Goal: Navigation & Orientation: Find specific page/section

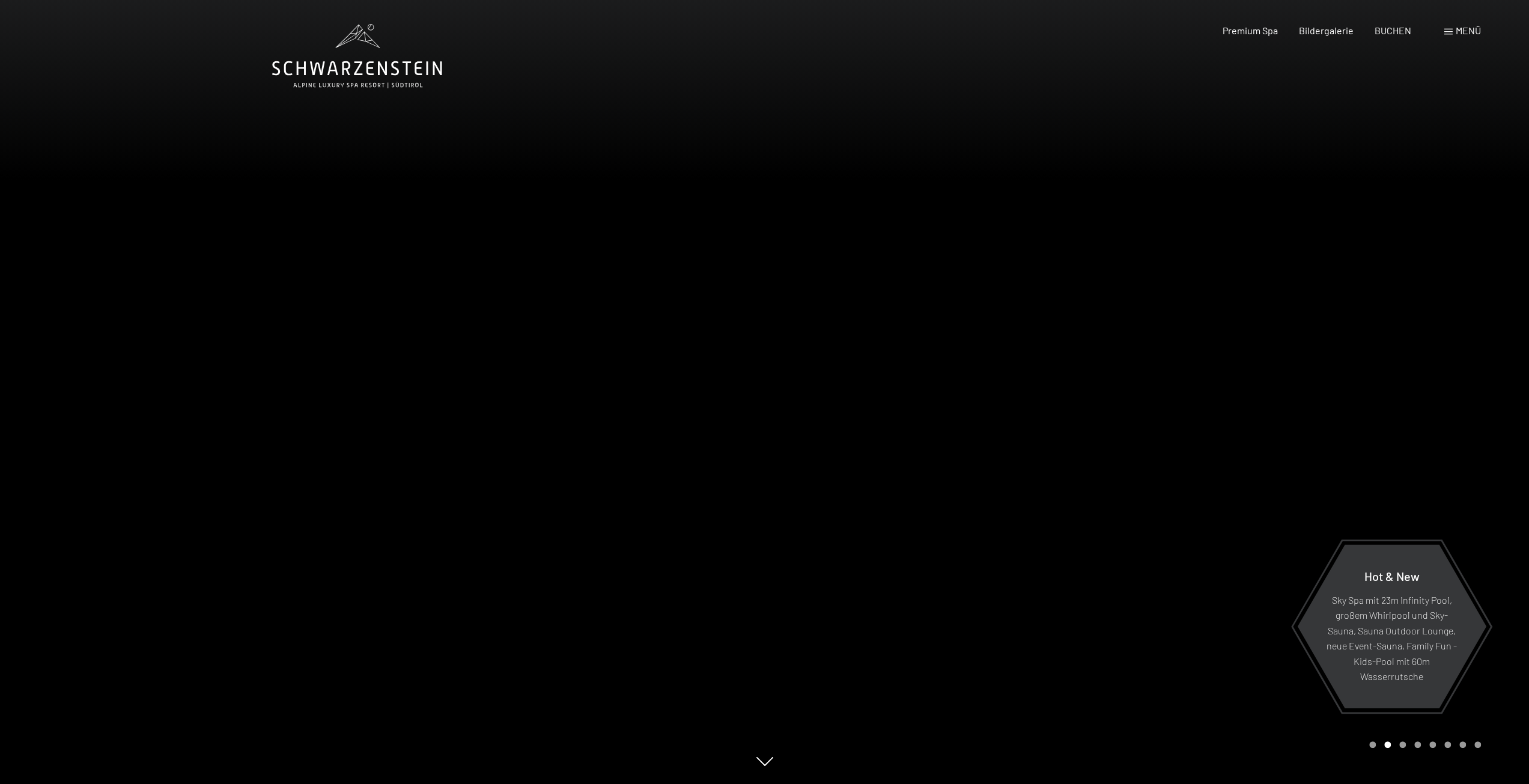
click at [1008, 368] on div at bounding box center [1148, 392] width 765 height 784
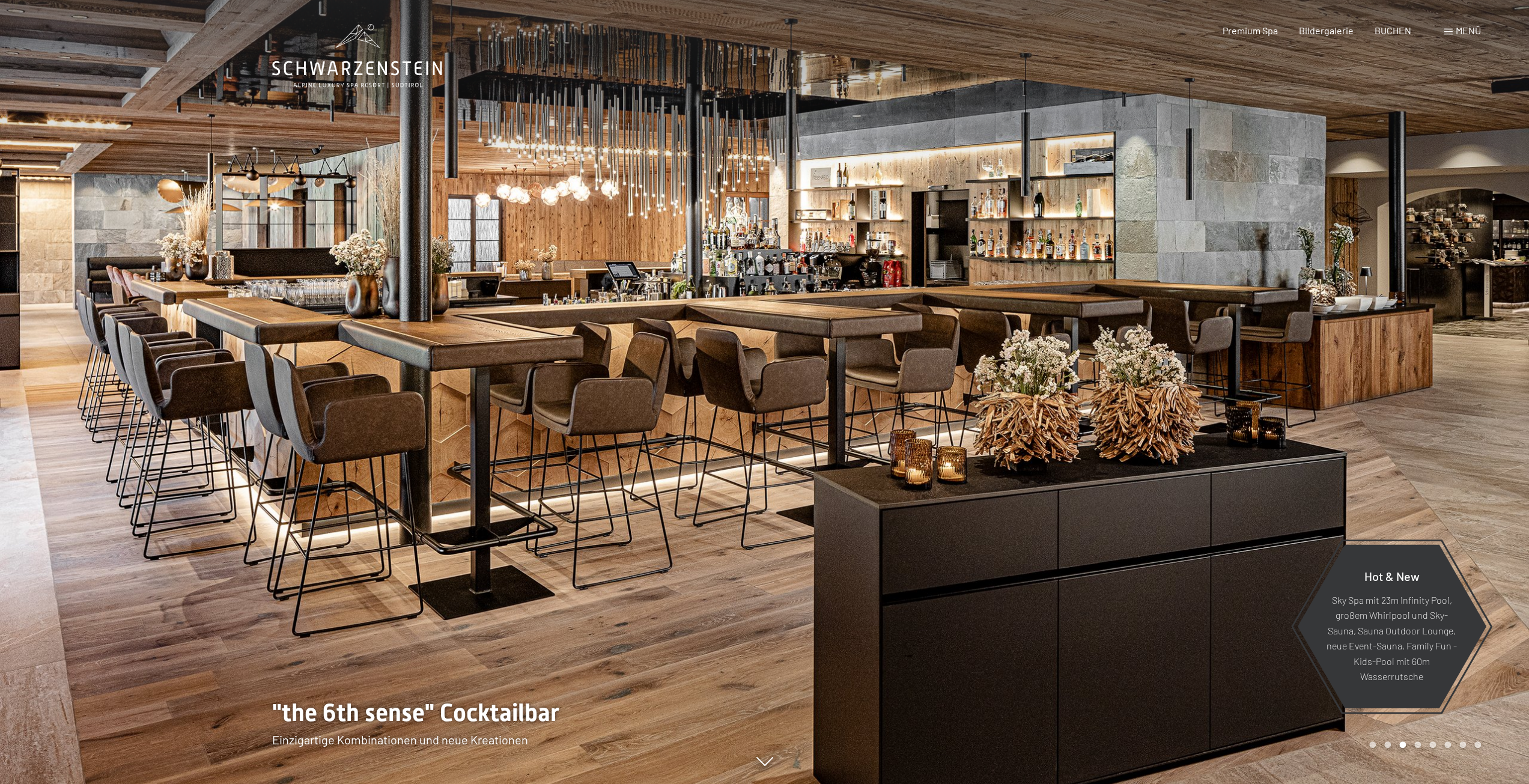
click at [456, 367] on div at bounding box center [383, 392] width 765 height 784
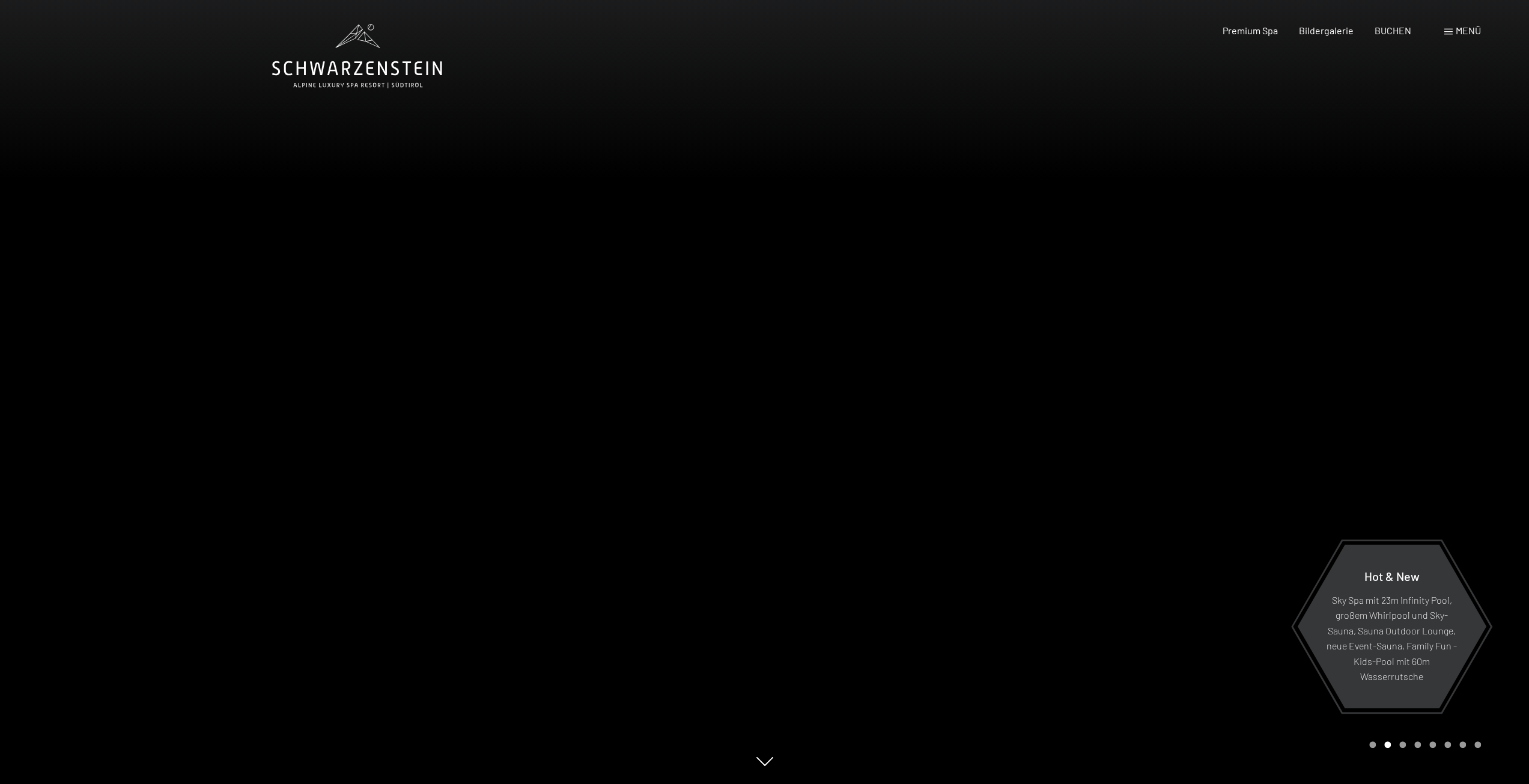
click at [1162, 394] on div at bounding box center [1148, 392] width 765 height 784
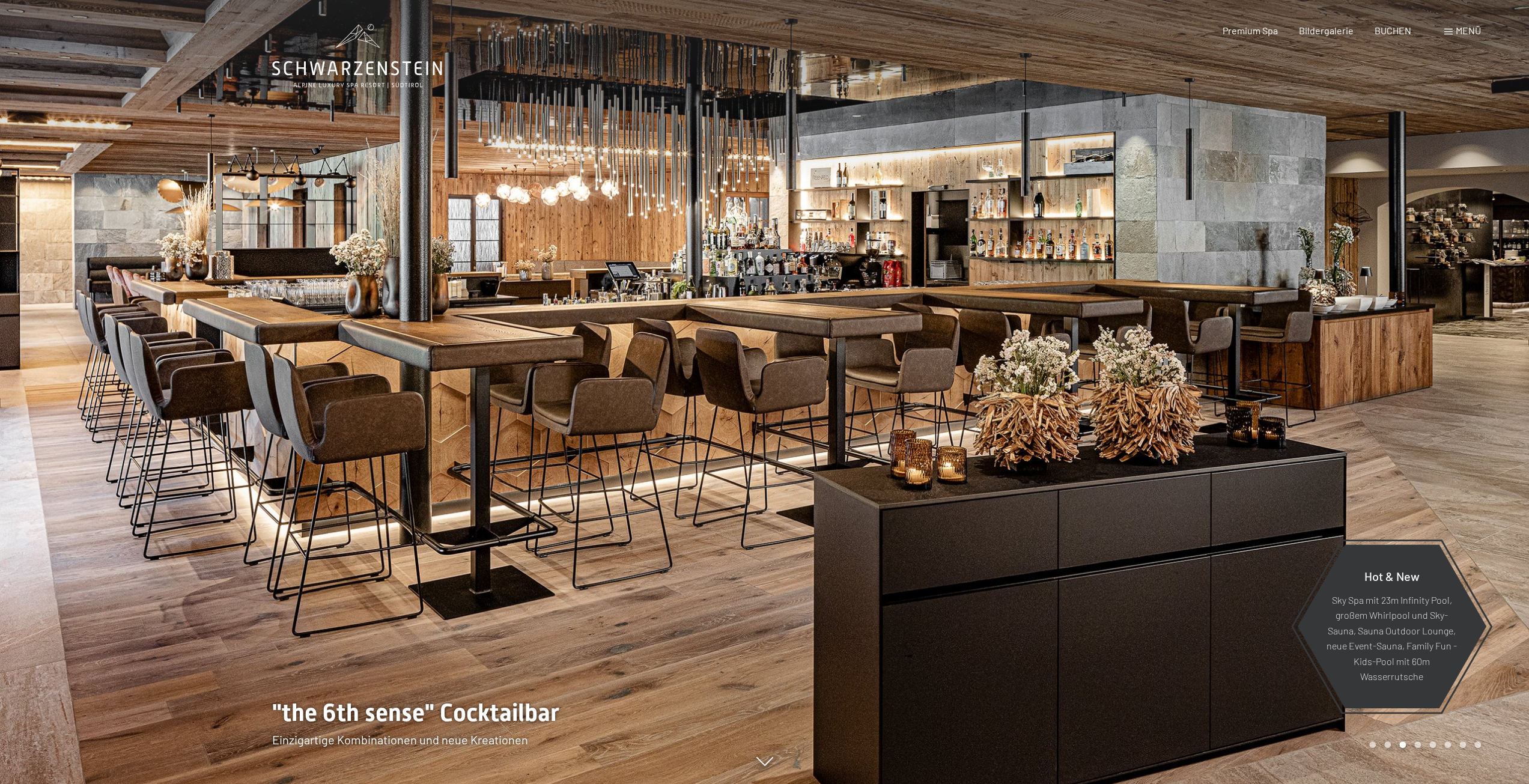
click at [612, 338] on div at bounding box center [383, 392] width 765 height 784
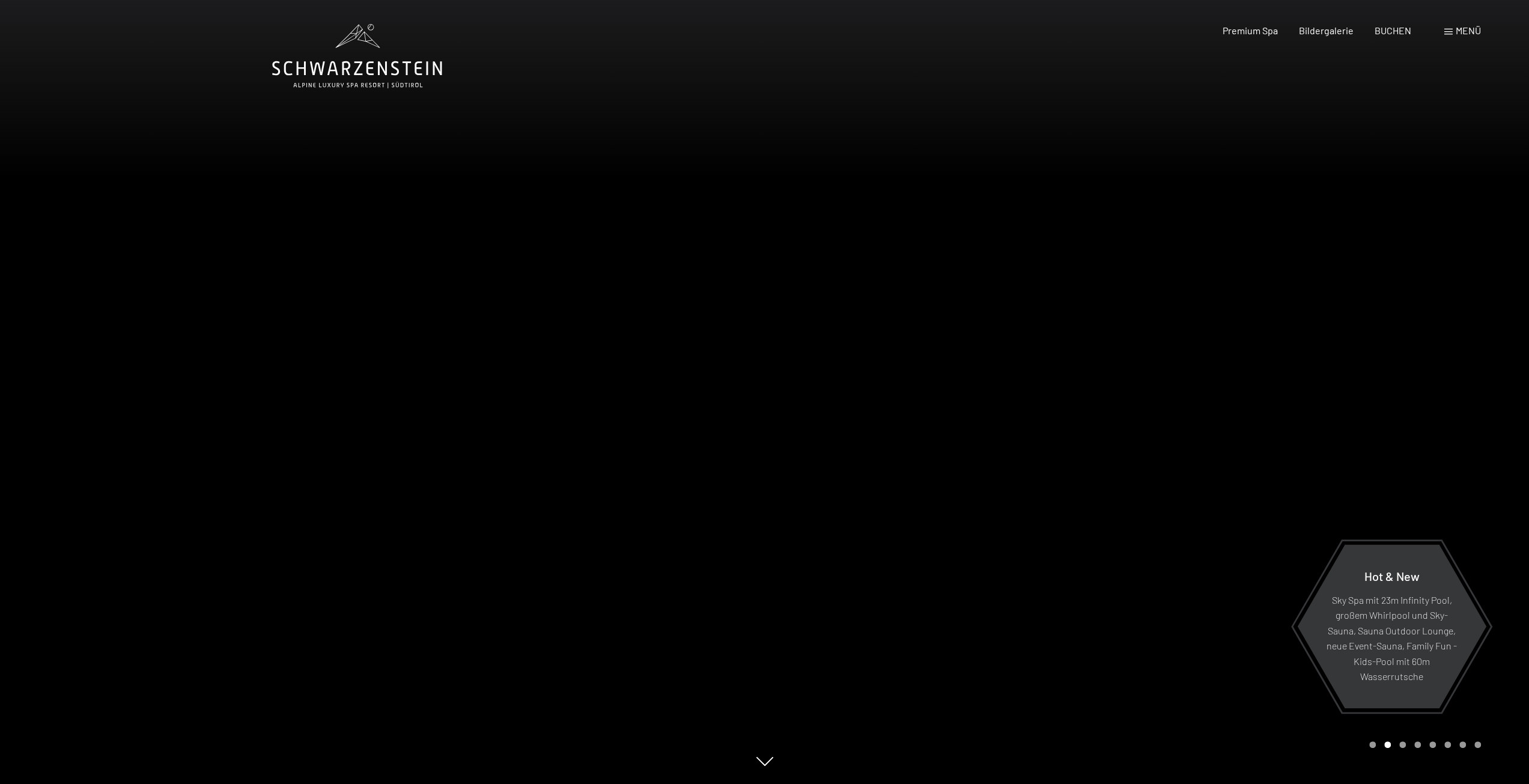
click at [1056, 375] on div at bounding box center [1148, 392] width 765 height 784
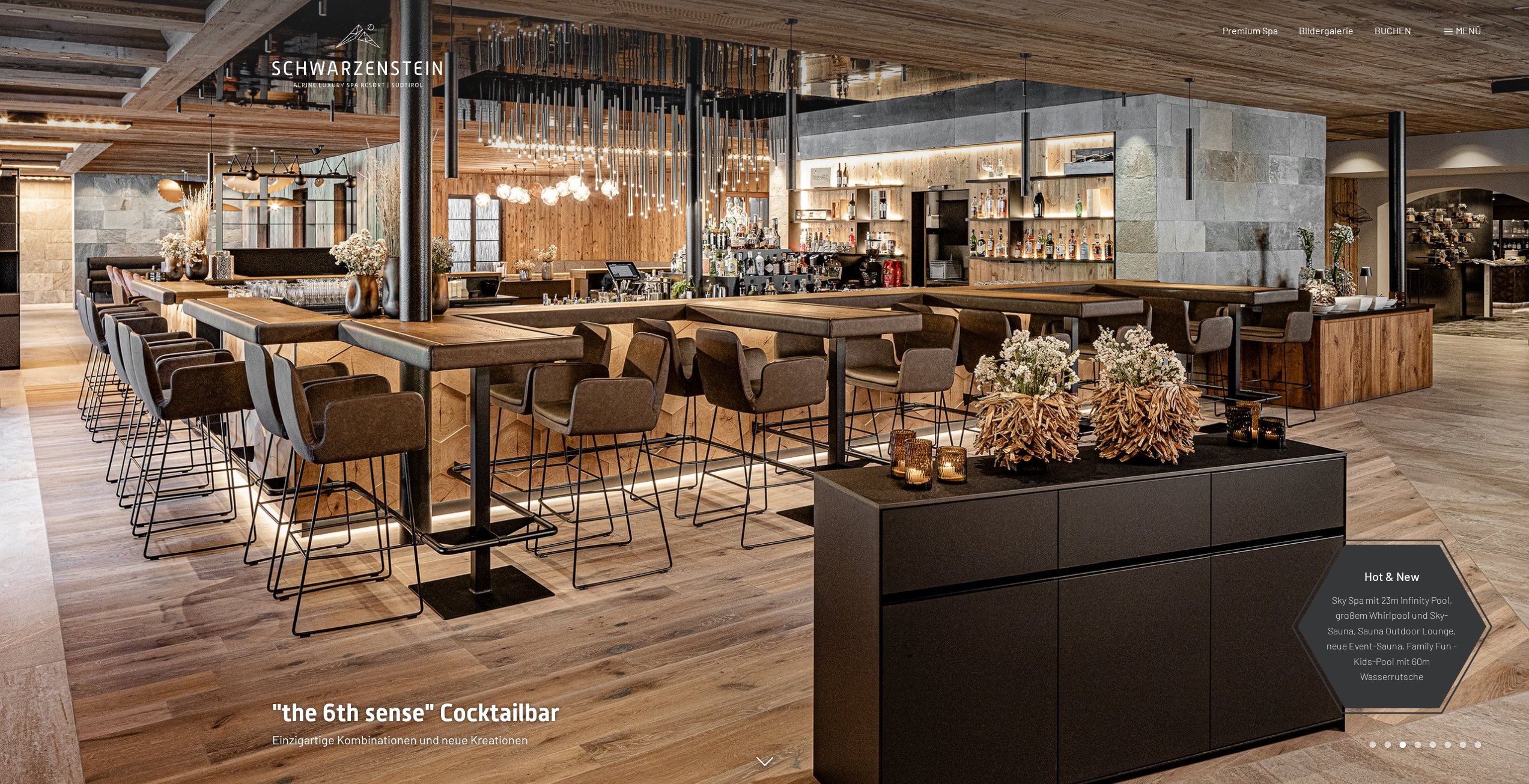
click at [890, 365] on div at bounding box center [1148, 392] width 765 height 784
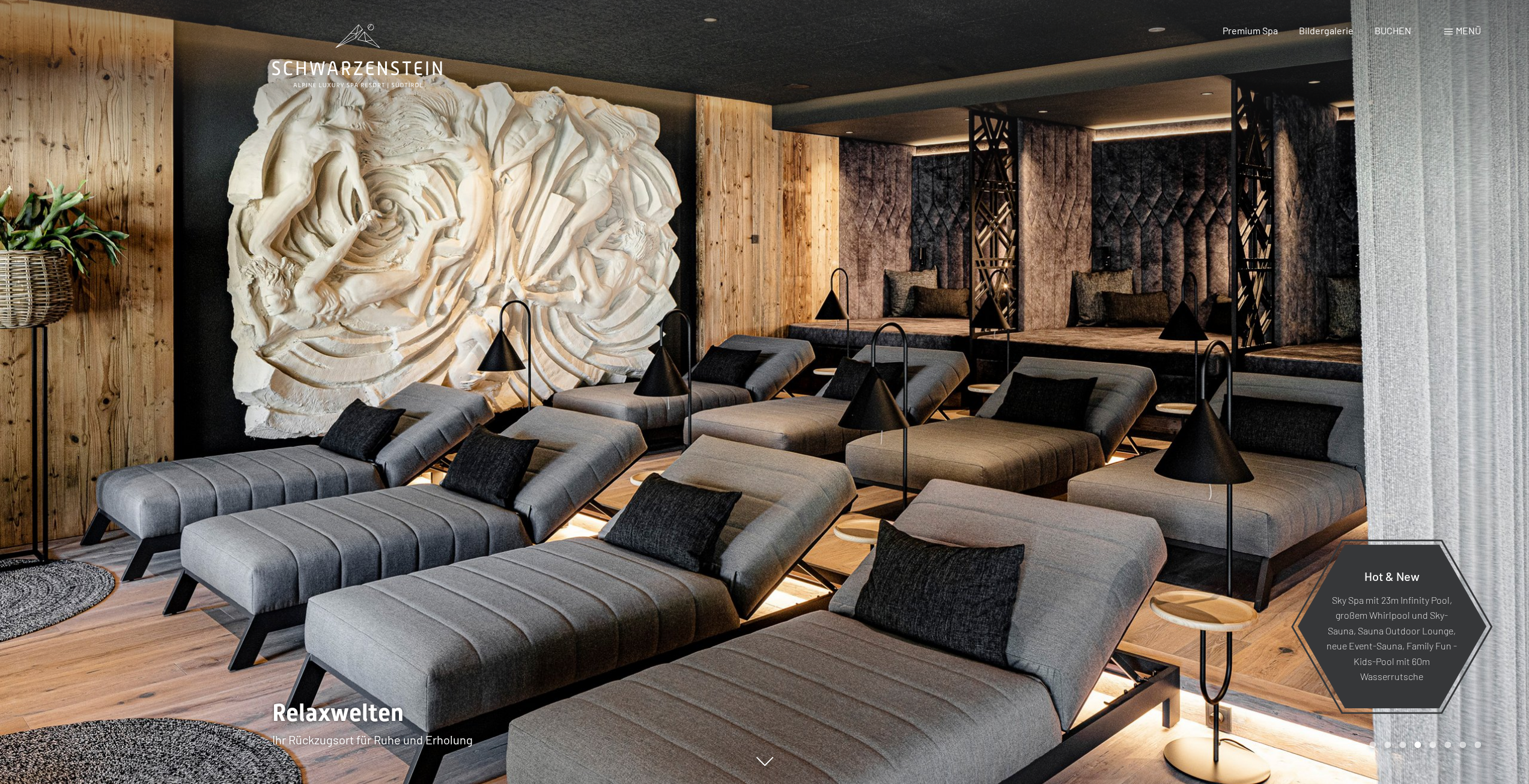
click at [890, 365] on div at bounding box center [1148, 392] width 765 height 784
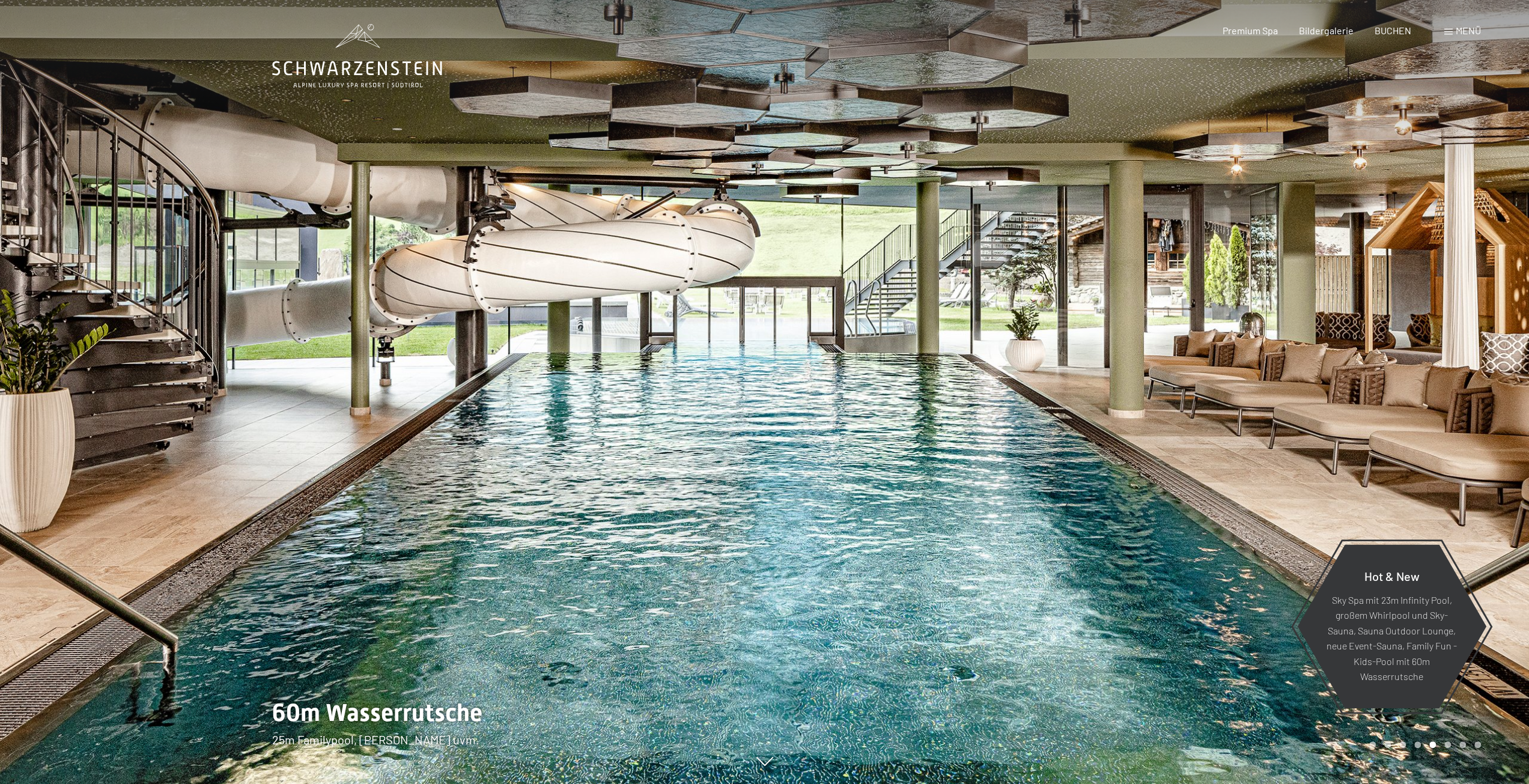
click at [888, 366] on div at bounding box center [1148, 392] width 765 height 784
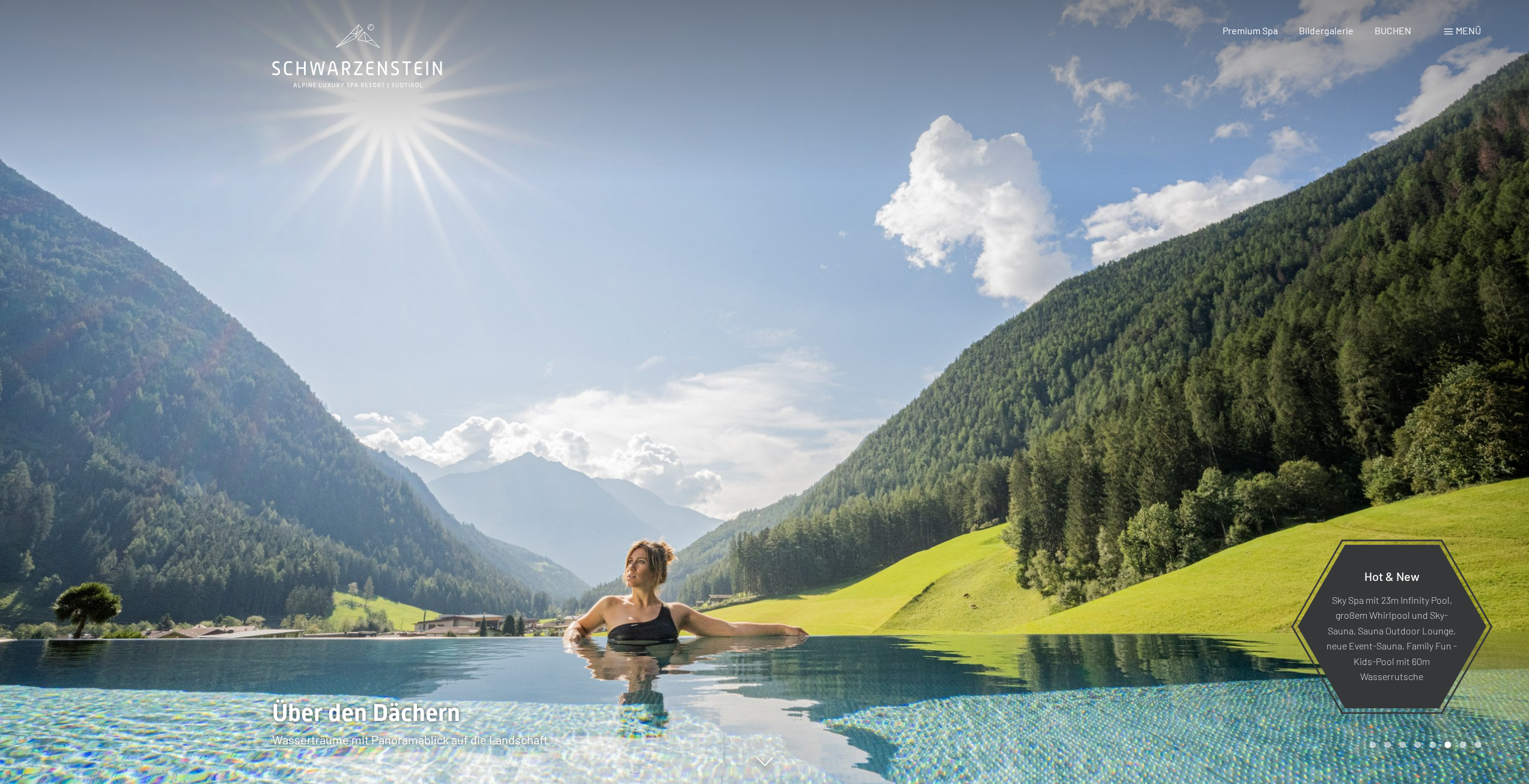
click at [395, 376] on div at bounding box center [383, 392] width 765 height 784
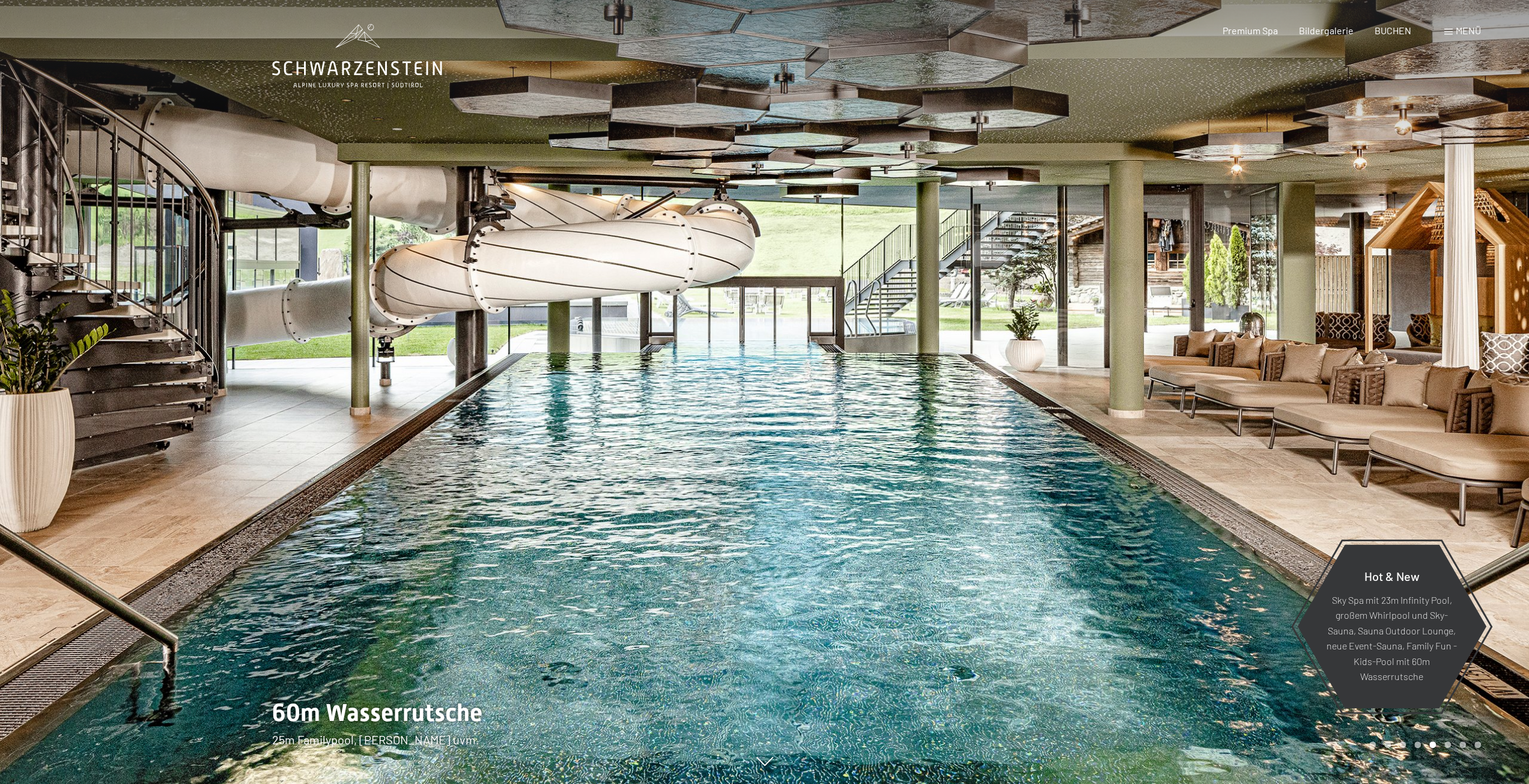
click at [1105, 381] on div at bounding box center [1148, 392] width 765 height 784
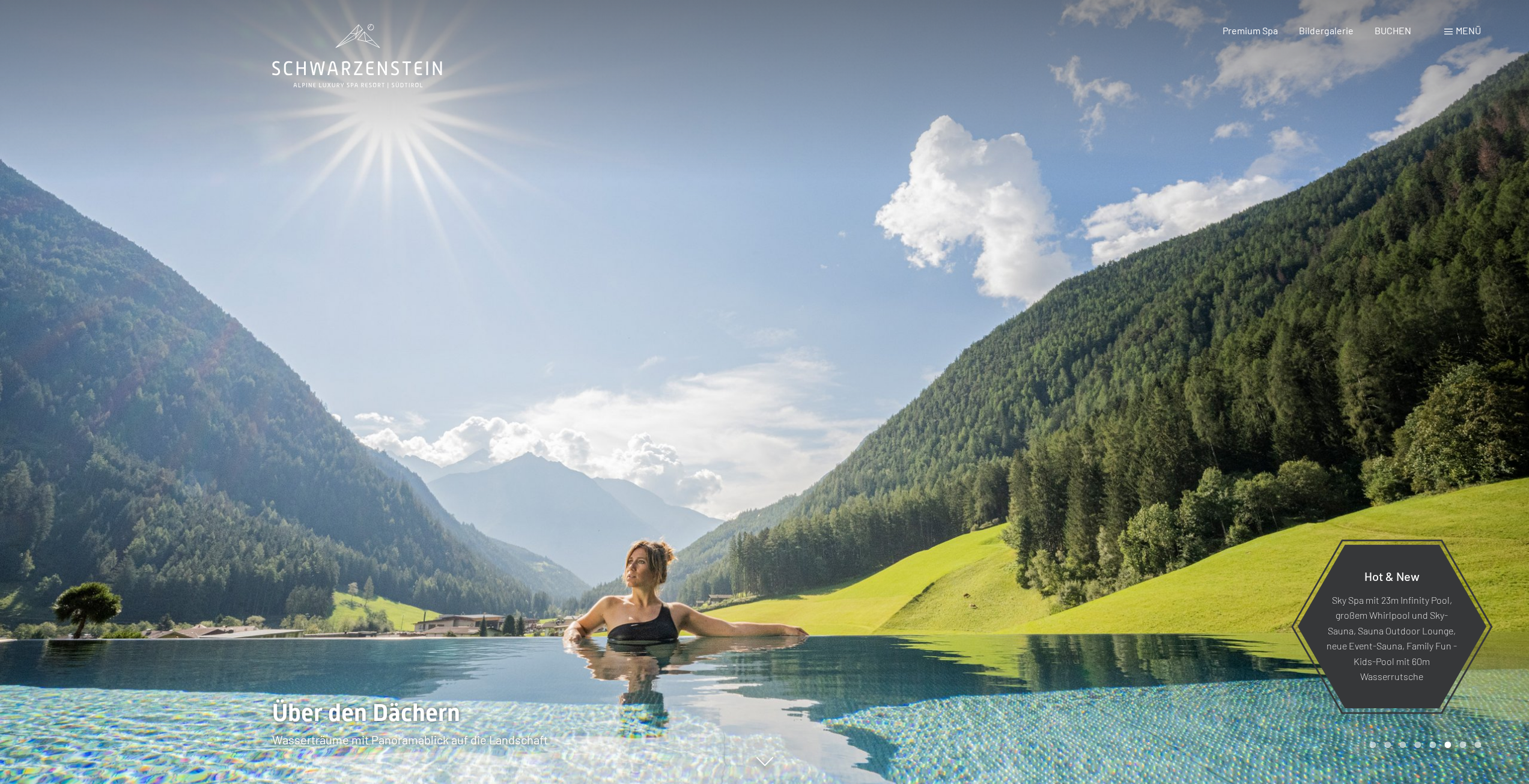
click at [463, 356] on div at bounding box center [383, 392] width 765 height 784
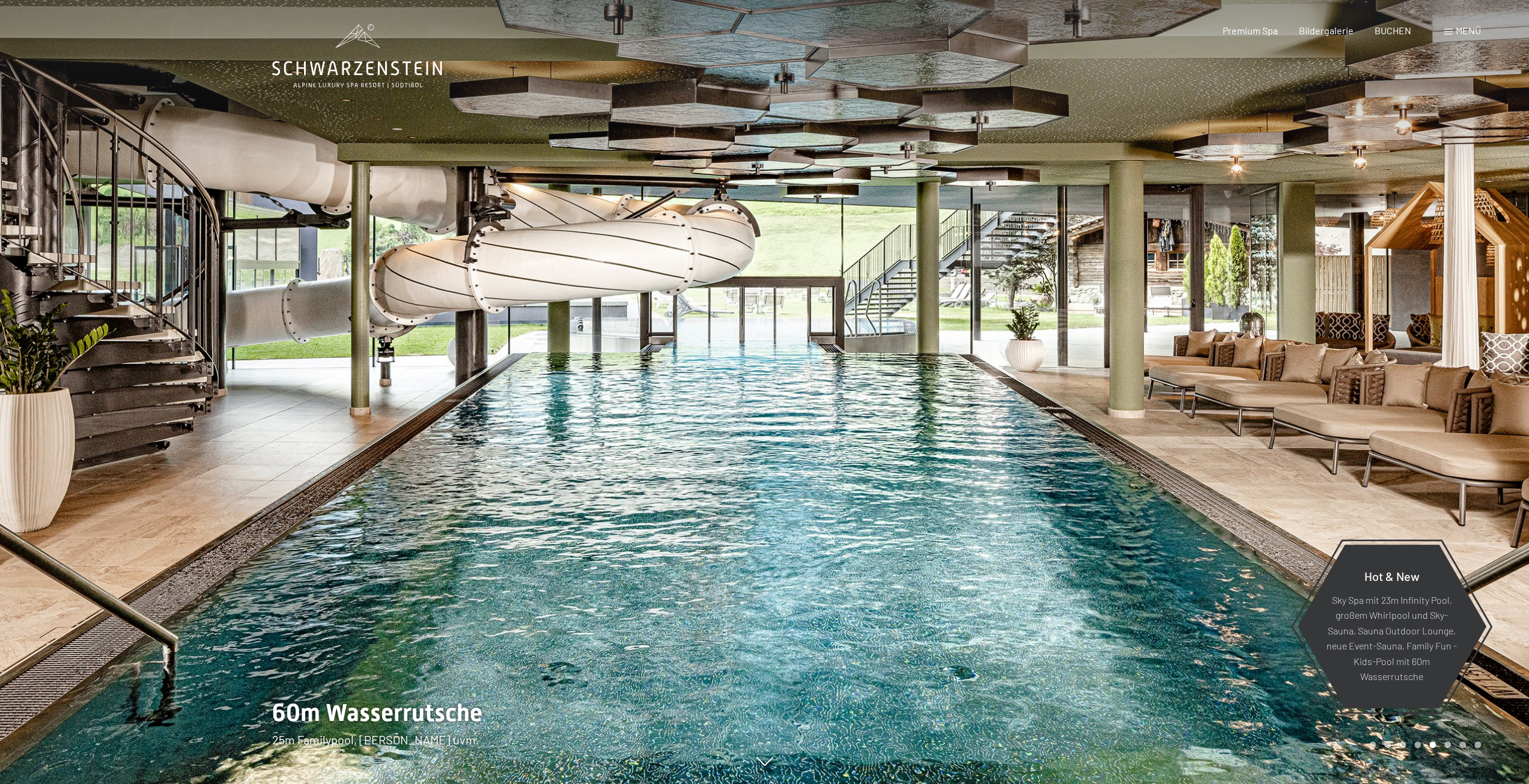
click at [1042, 360] on div at bounding box center [1148, 392] width 765 height 784
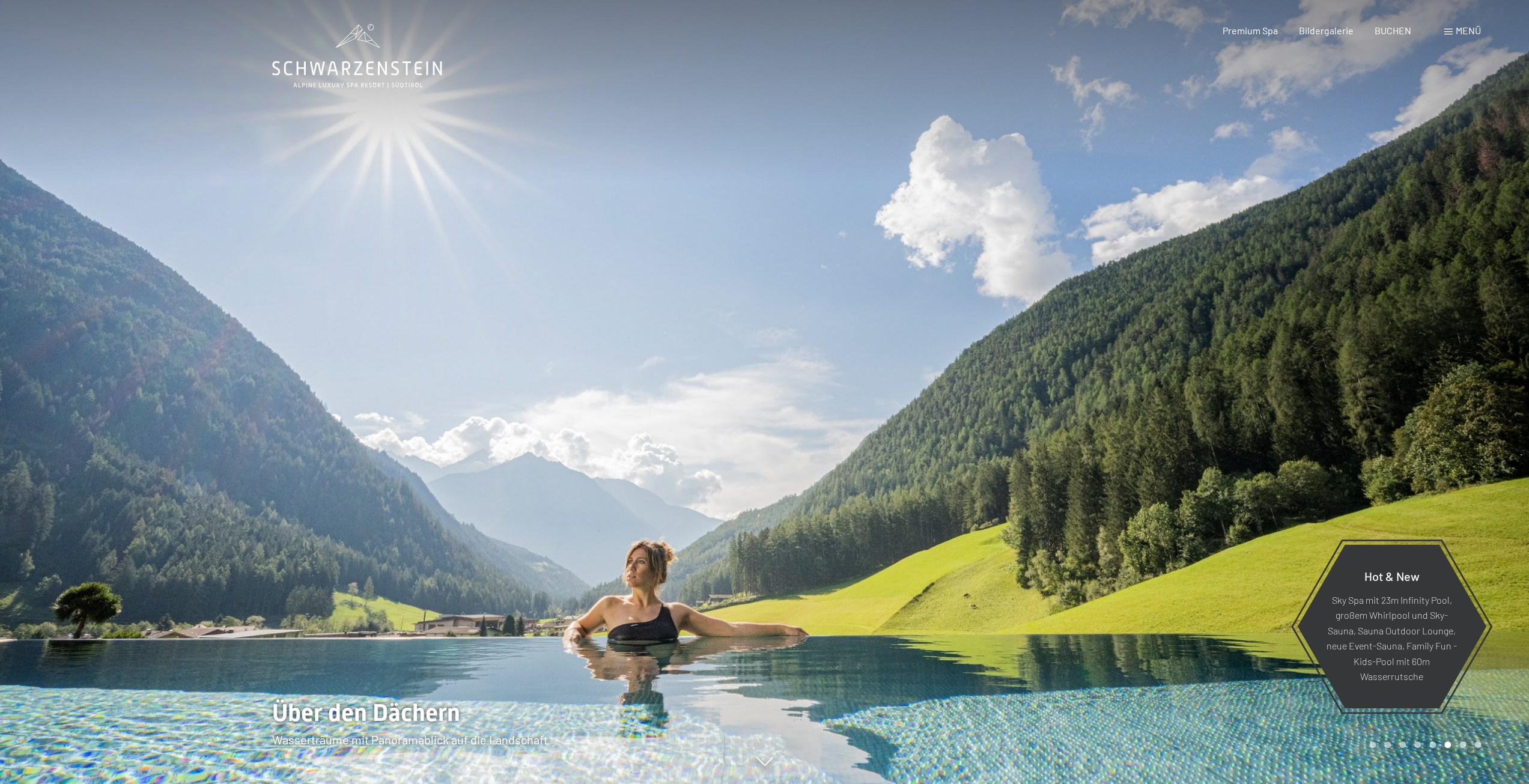
click at [765, 342] on div at bounding box center [1148, 392] width 765 height 784
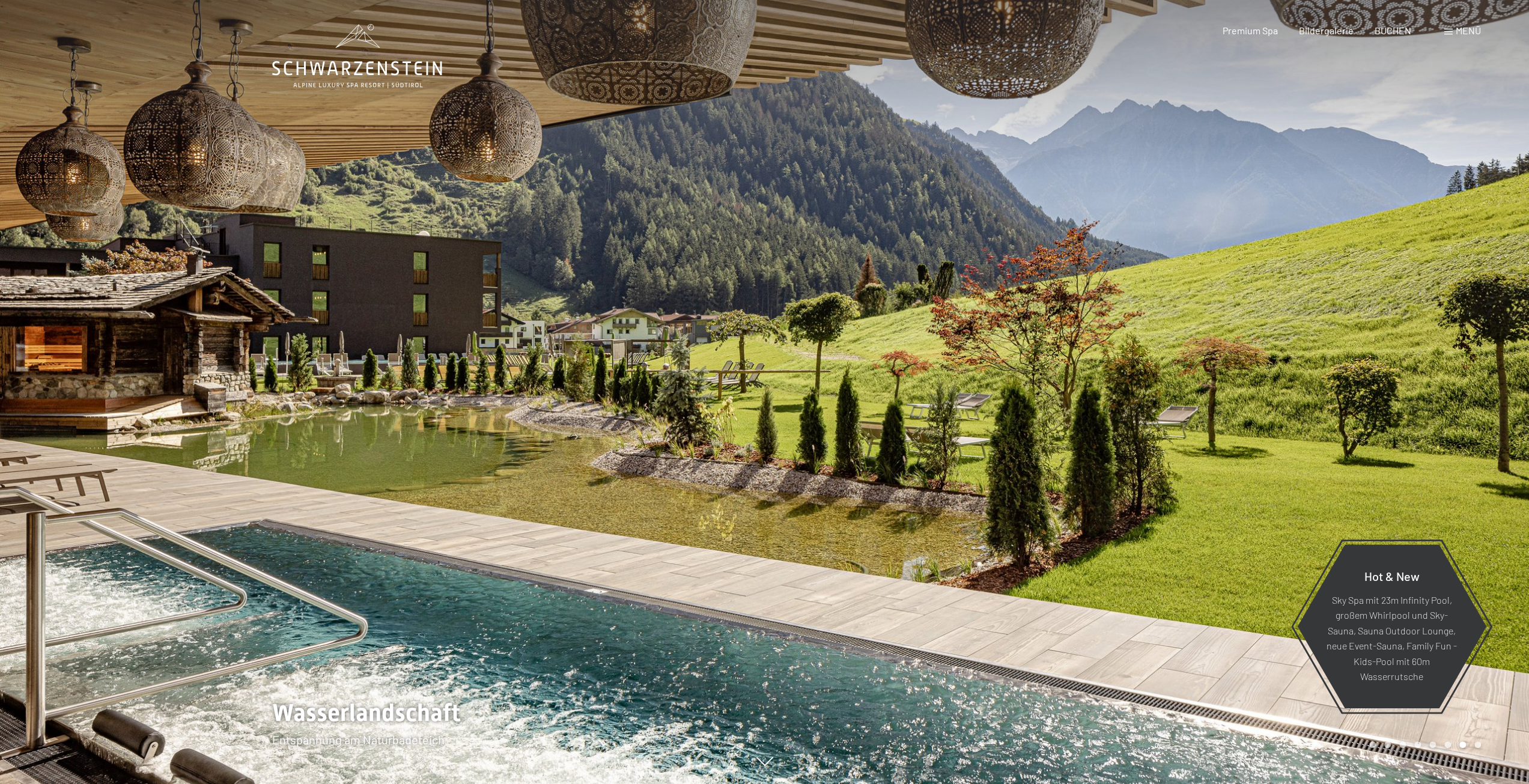
click at [889, 333] on div at bounding box center [1148, 392] width 765 height 784
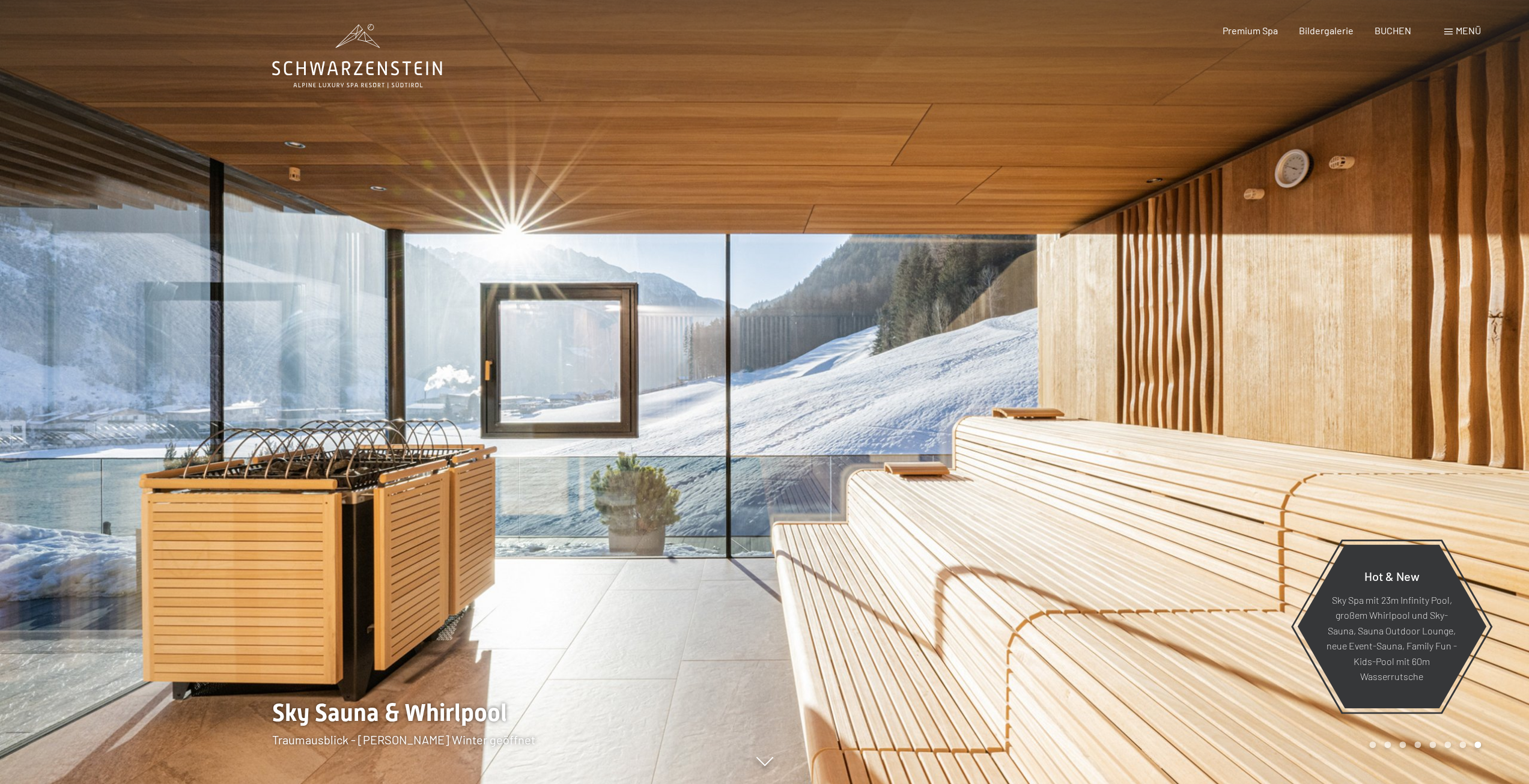
click at [889, 333] on div at bounding box center [1148, 392] width 765 height 784
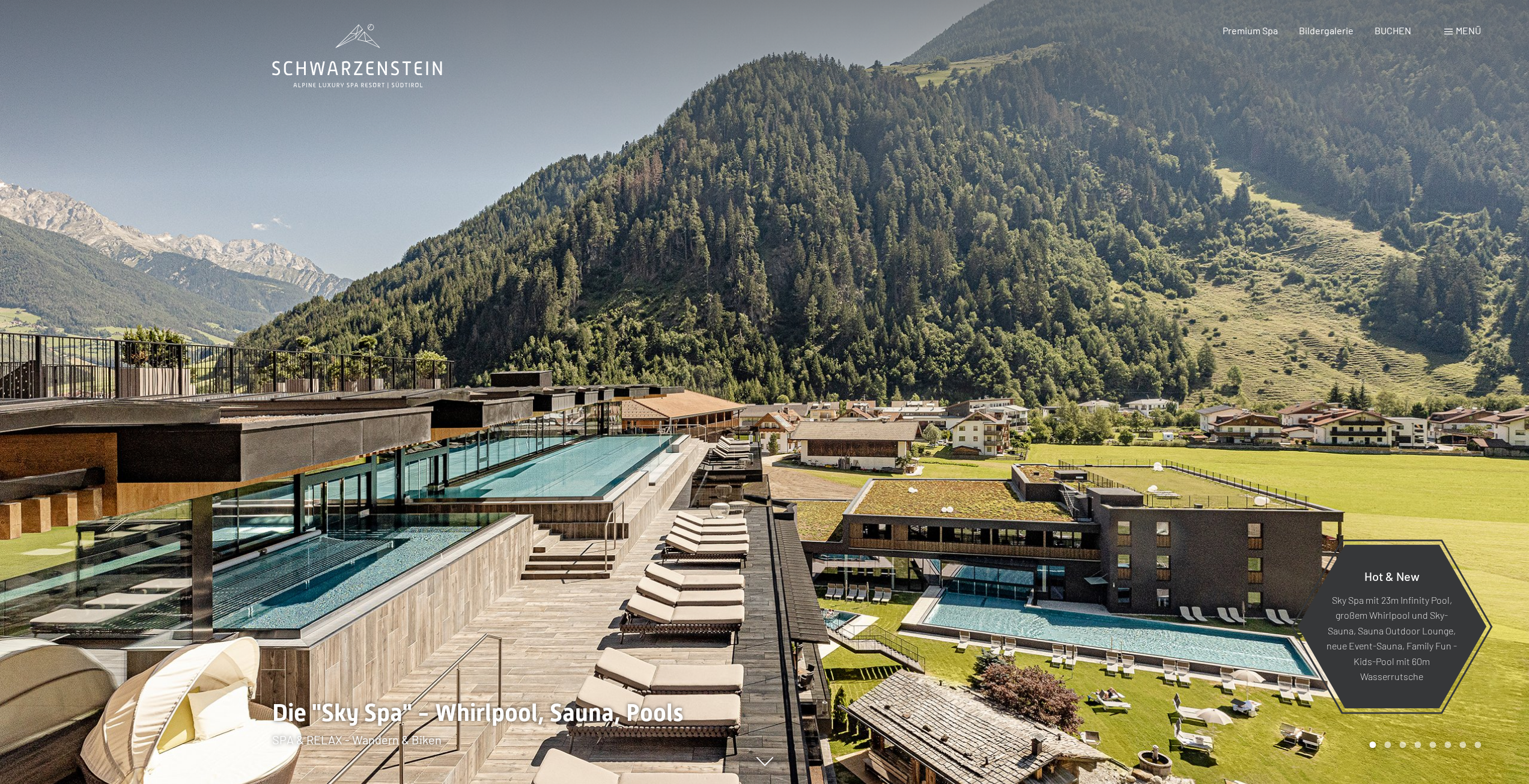
click at [504, 331] on div at bounding box center [383, 392] width 765 height 784
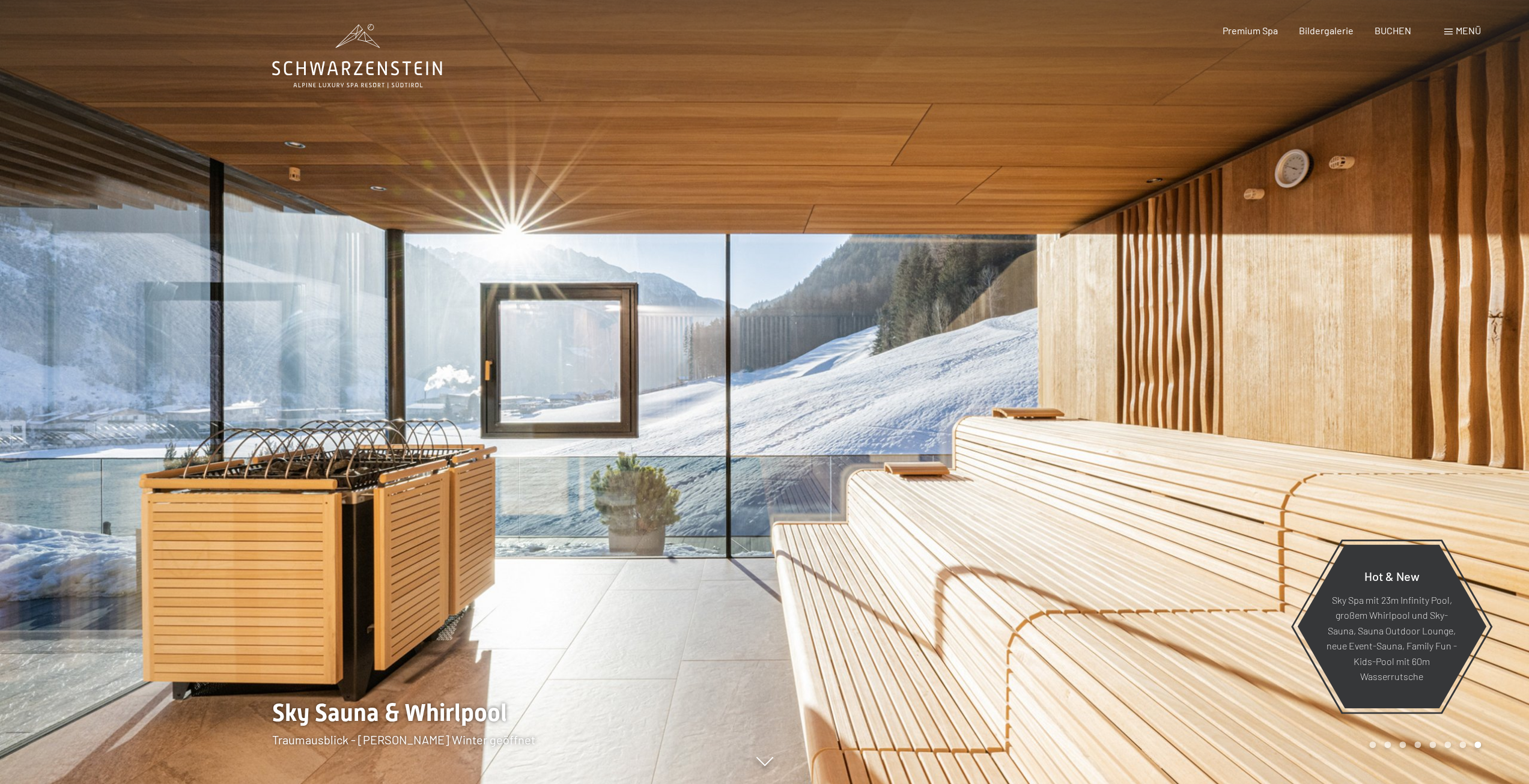
click at [906, 411] on div at bounding box center [1148, 392] width 765 height 784
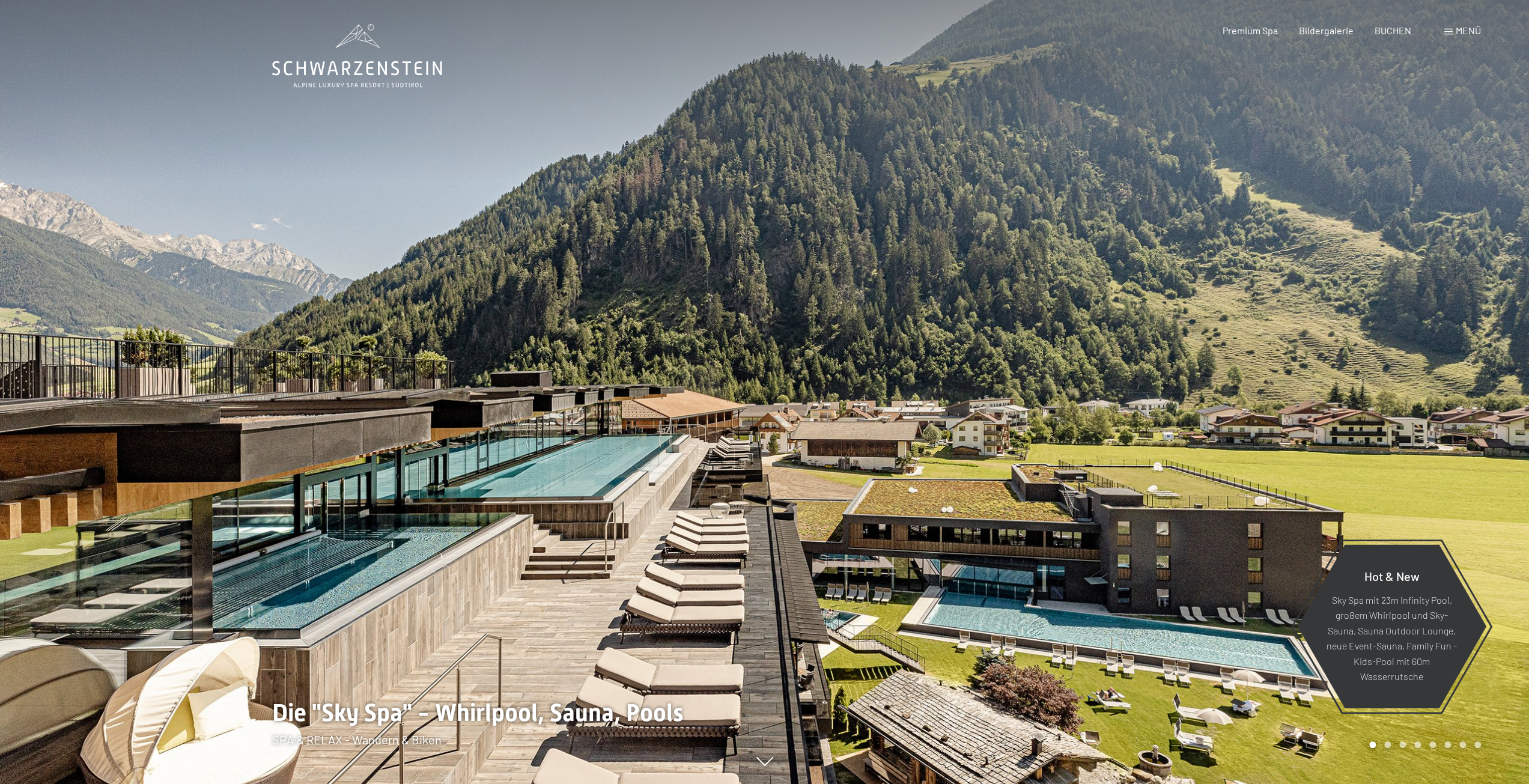
click at [947, 443] on div at bounding box center [1148, 392] width 765 height 784
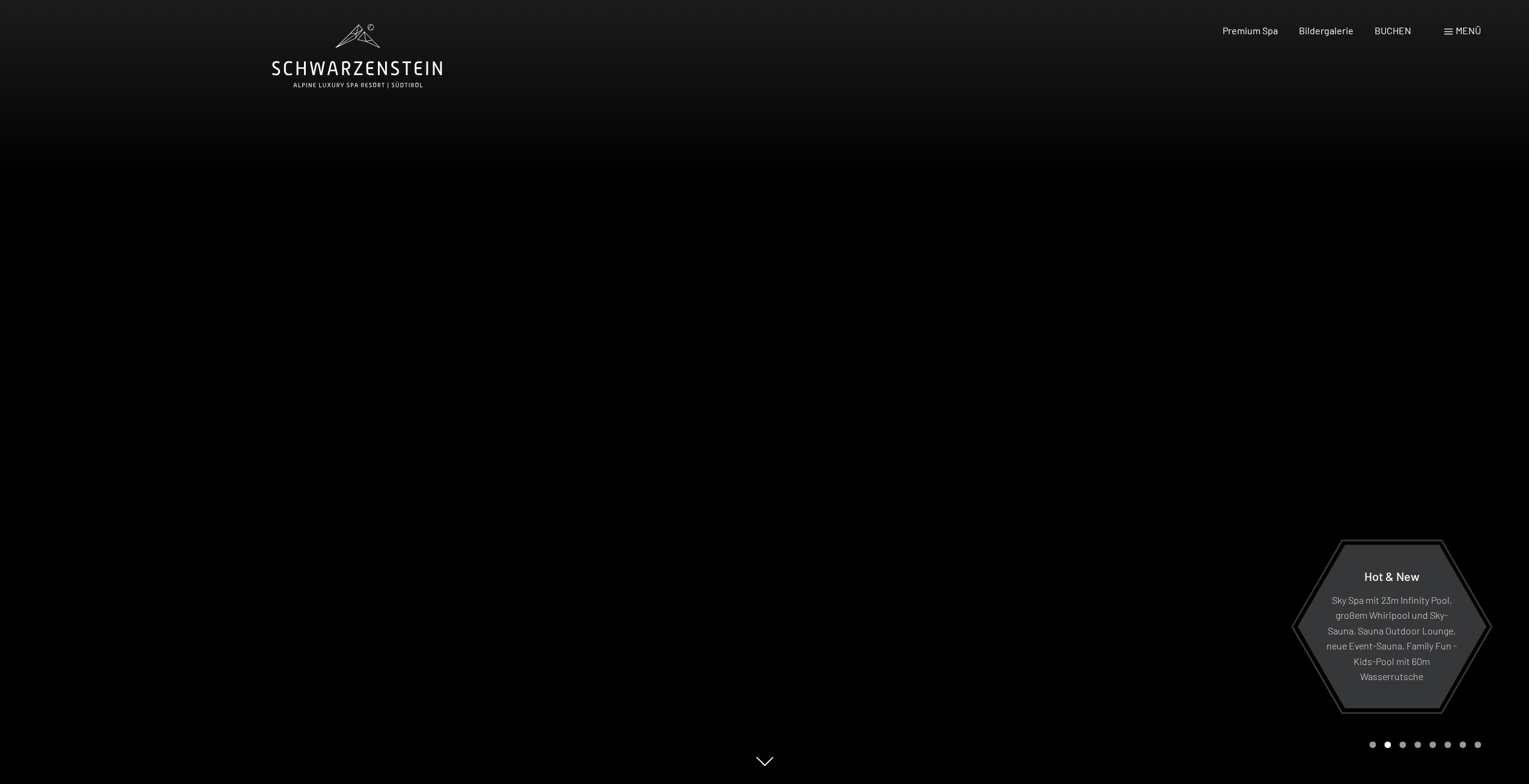
click at [946, 443] on div at bounding box center [1148, 392] width 765 height 784
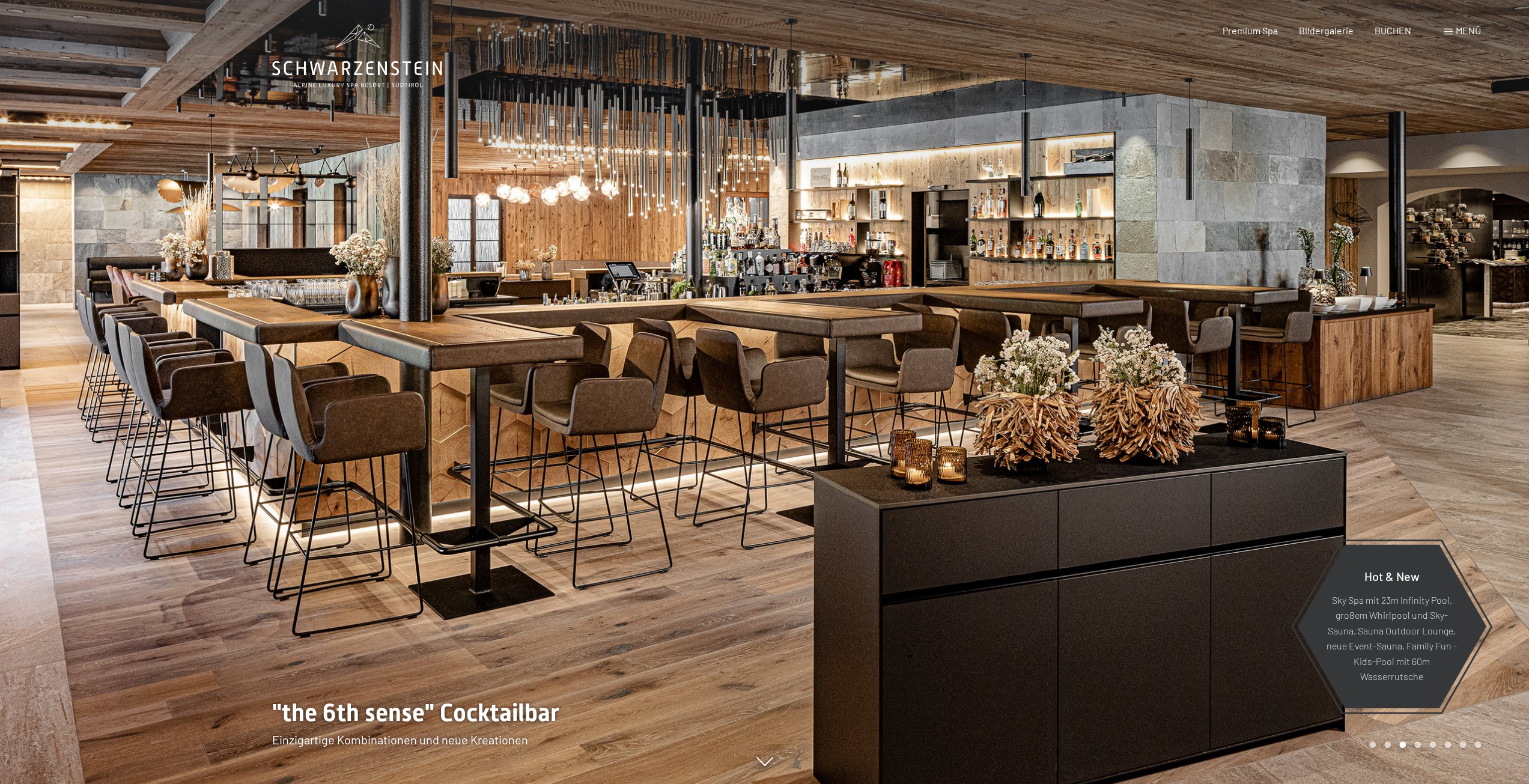
click at [946, 443] on div at bounding box center [1148, 392] width 765 height 784
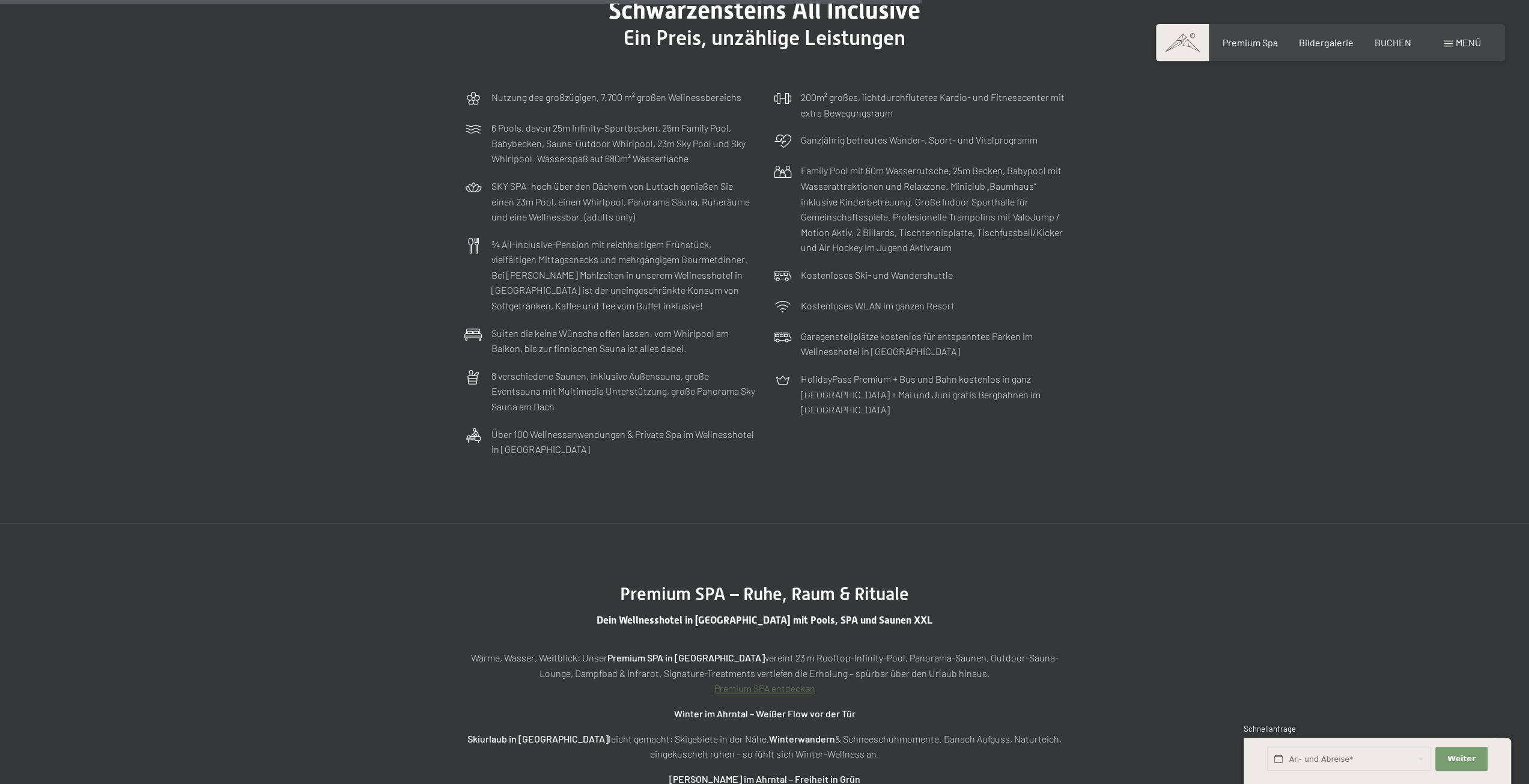
scroll to position [4446, 0]
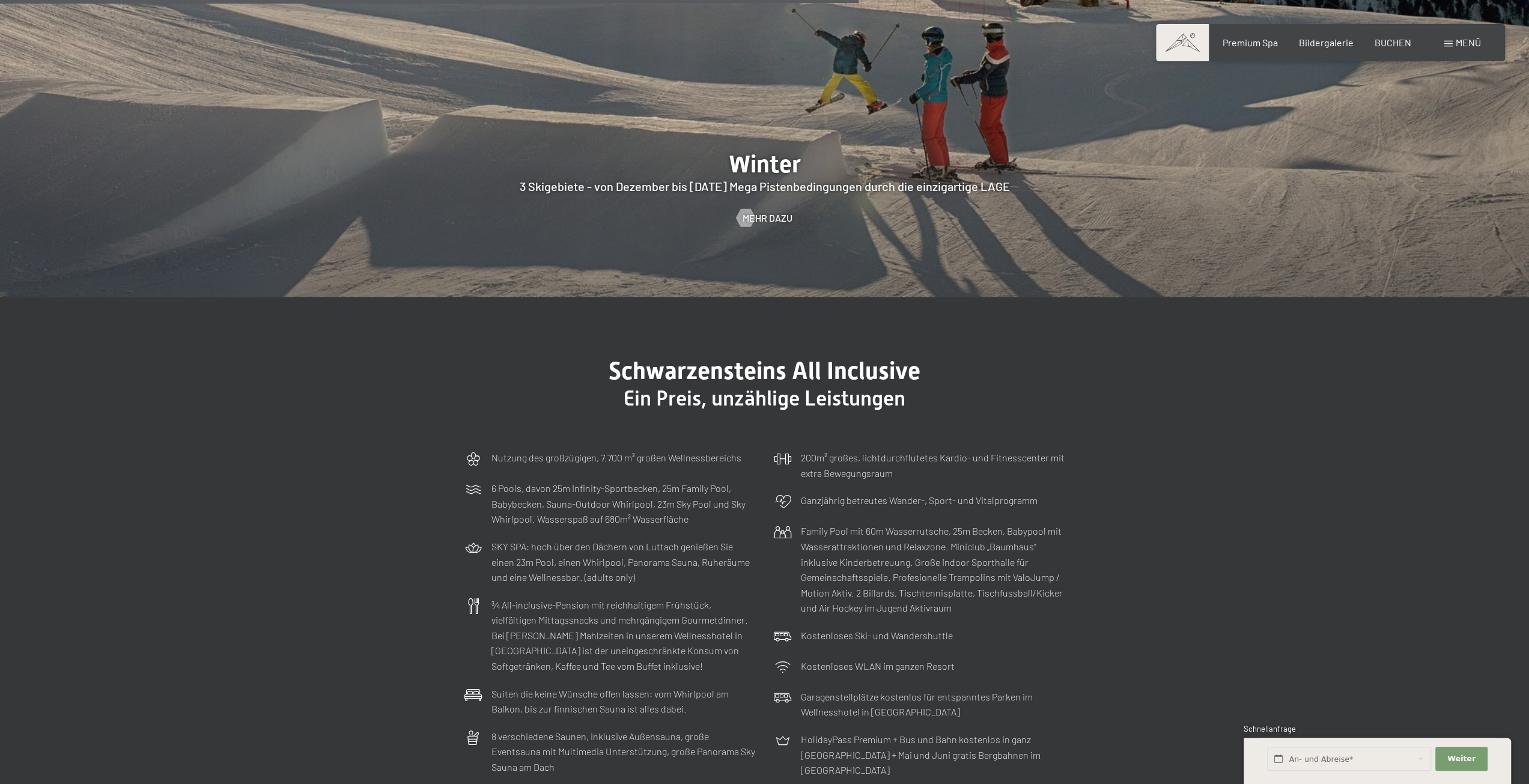
click at [239, 357] on section "Schwarzensteins All Inclusive Ein Preis, unzählige Leistungen Nutzung des großz…" at bounding box center [764, 590] width 1529 height 587
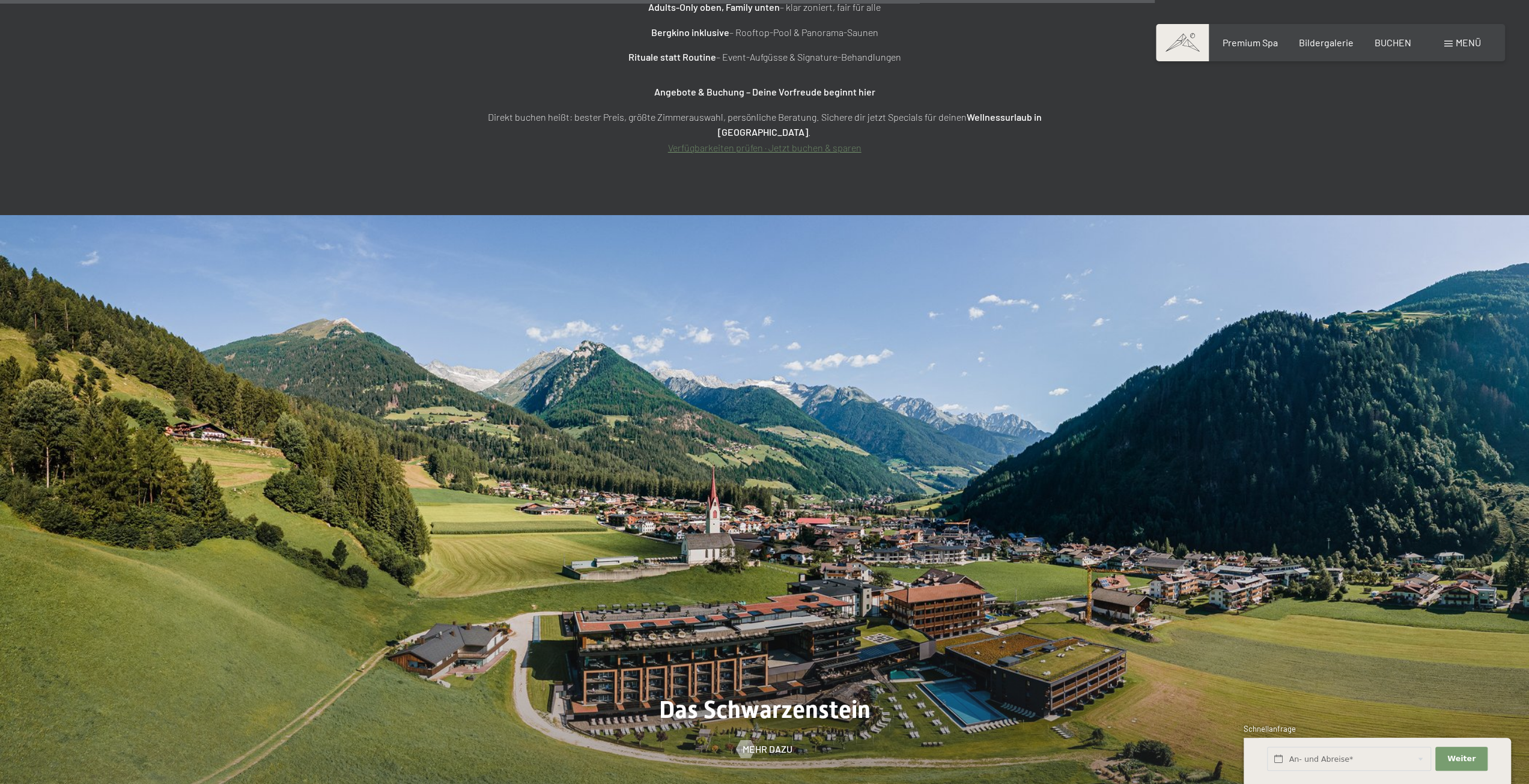
scroll to position [6009, 0]
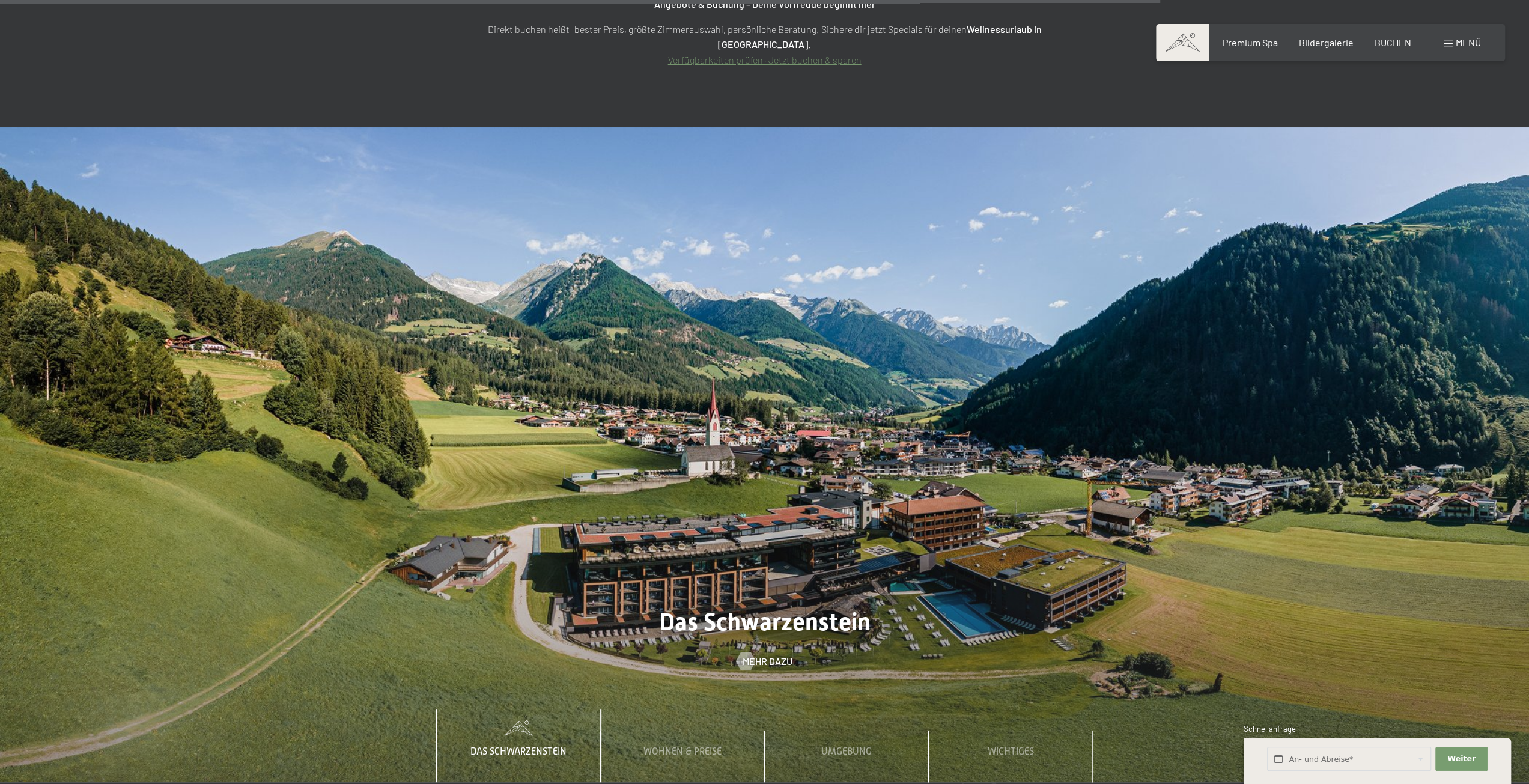
click at [1458, 48] on span "Menü" at bounding box center [1468, 42] width 25 height 12
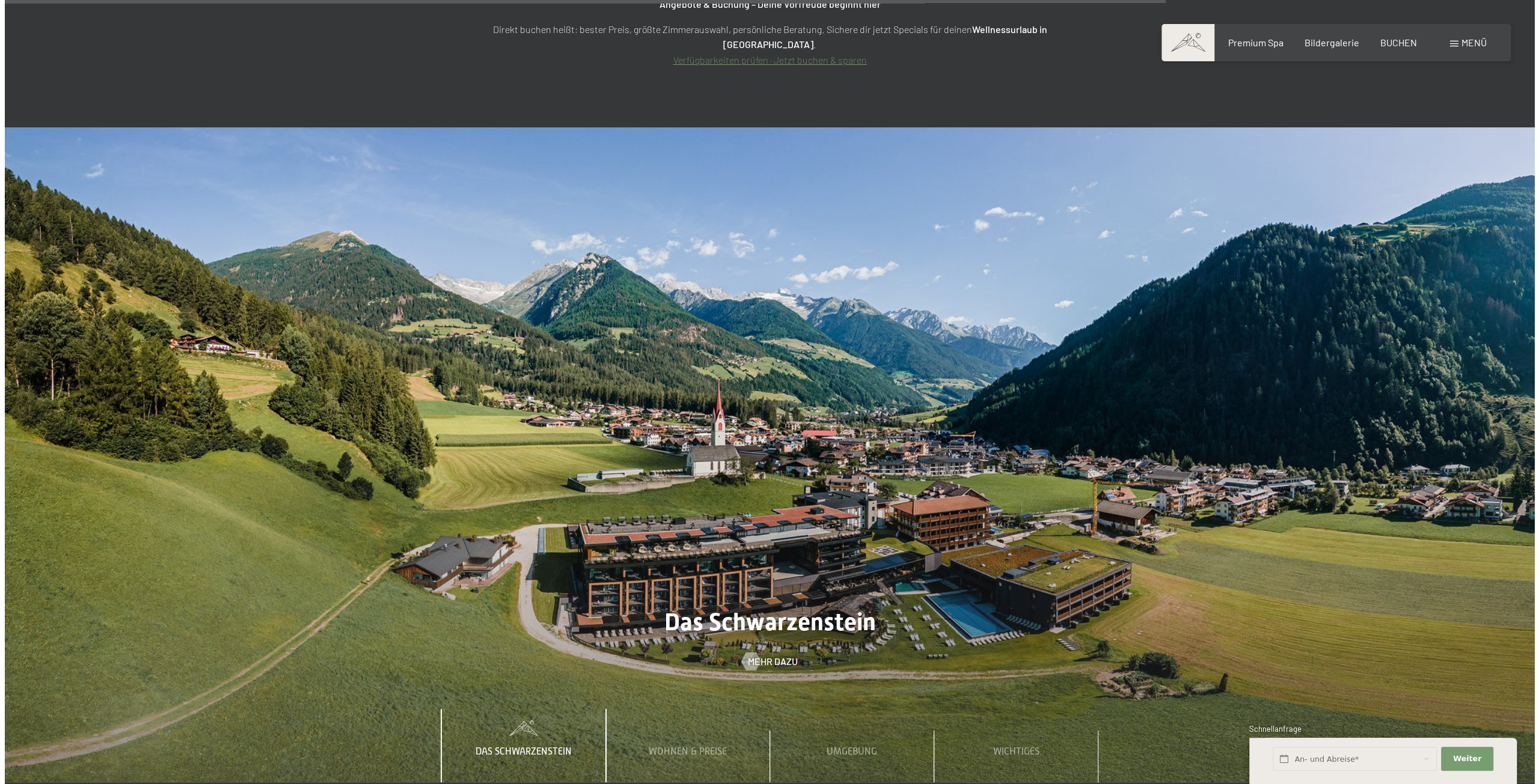
scroll to position [6028, 0]
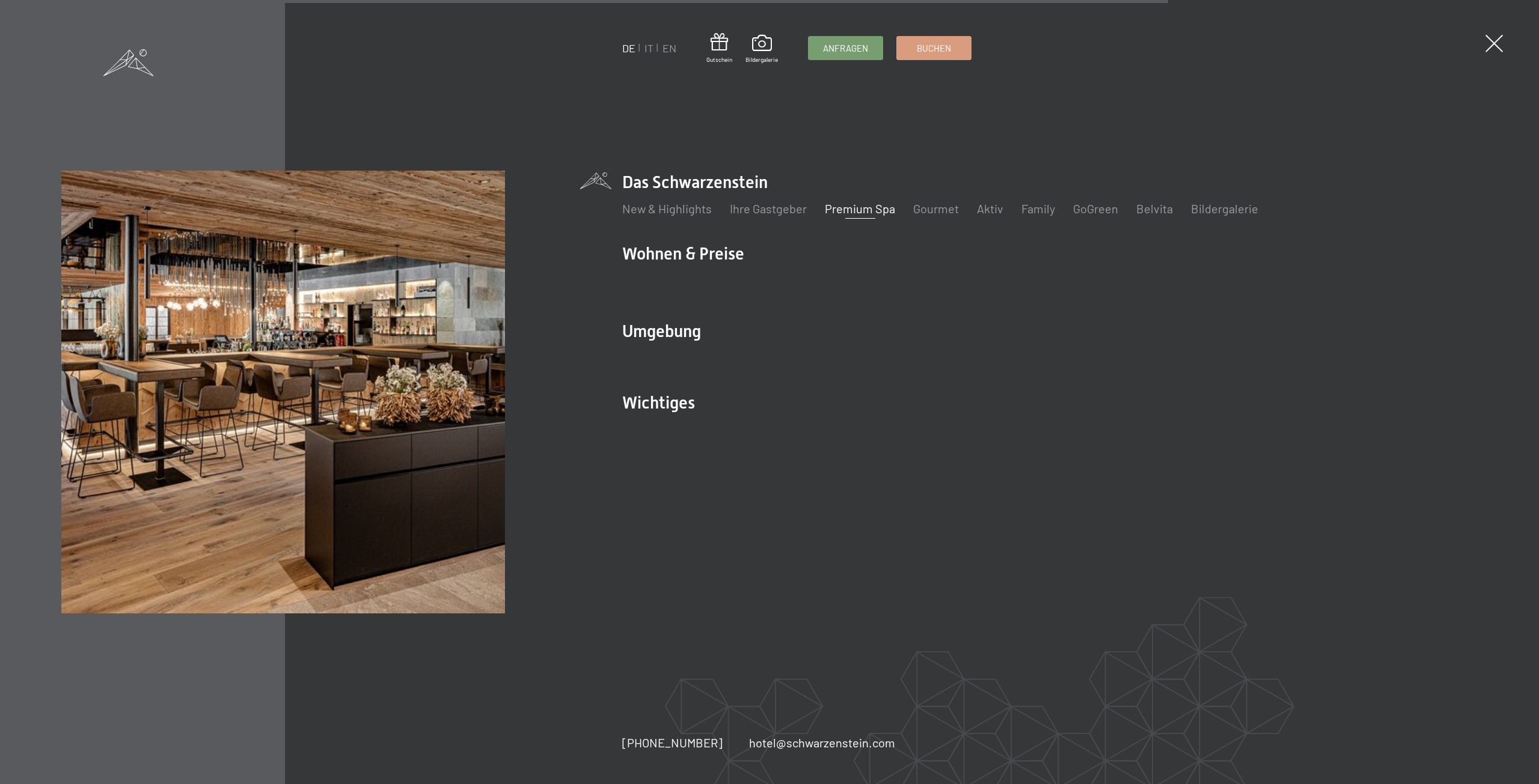
click at [879, 210] on link "Premium Spa" at bounding box center [859, 208] width 70 height 15
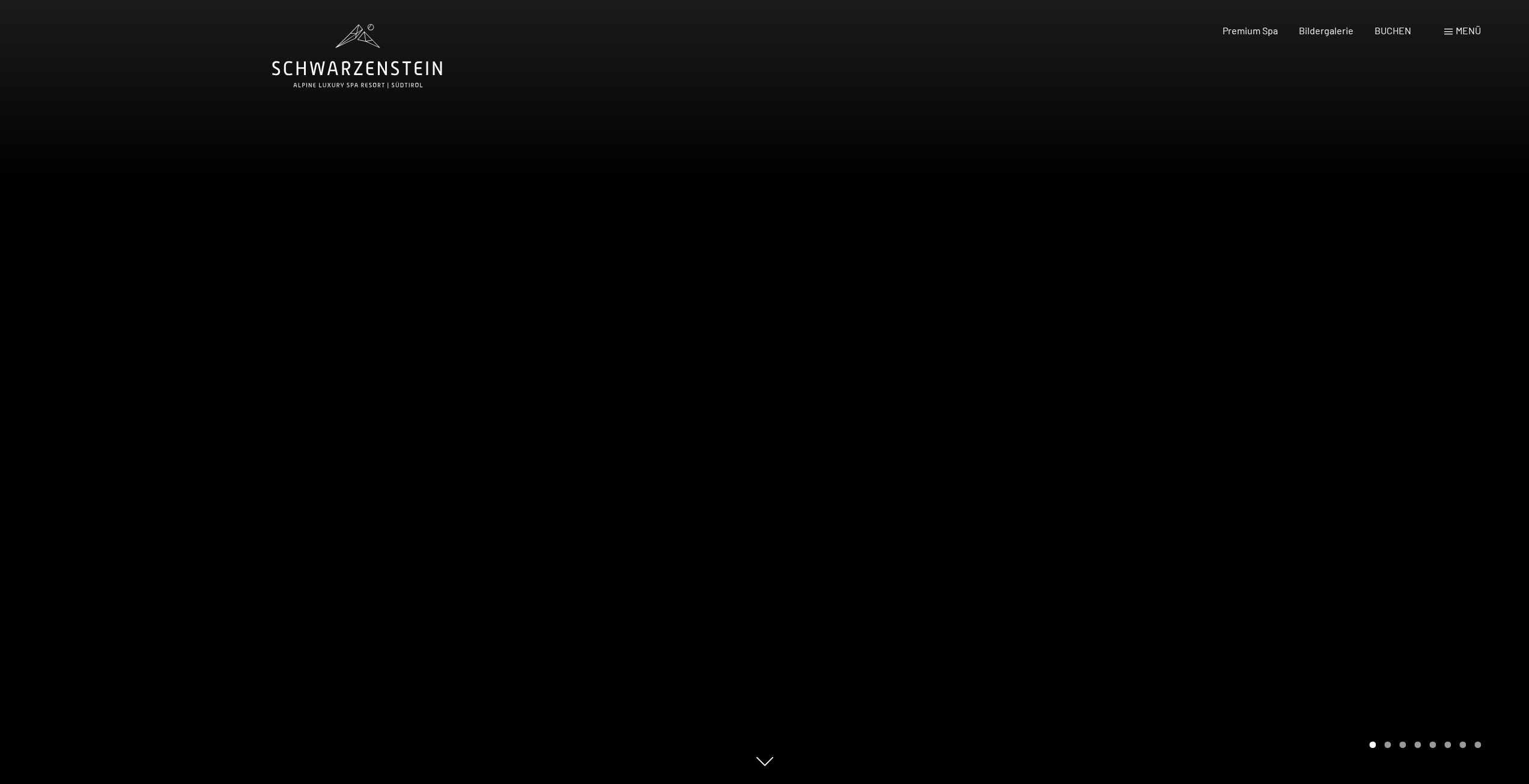
click at [1182, 372] on div at bounding box center [1148, 392] width 765 height 784
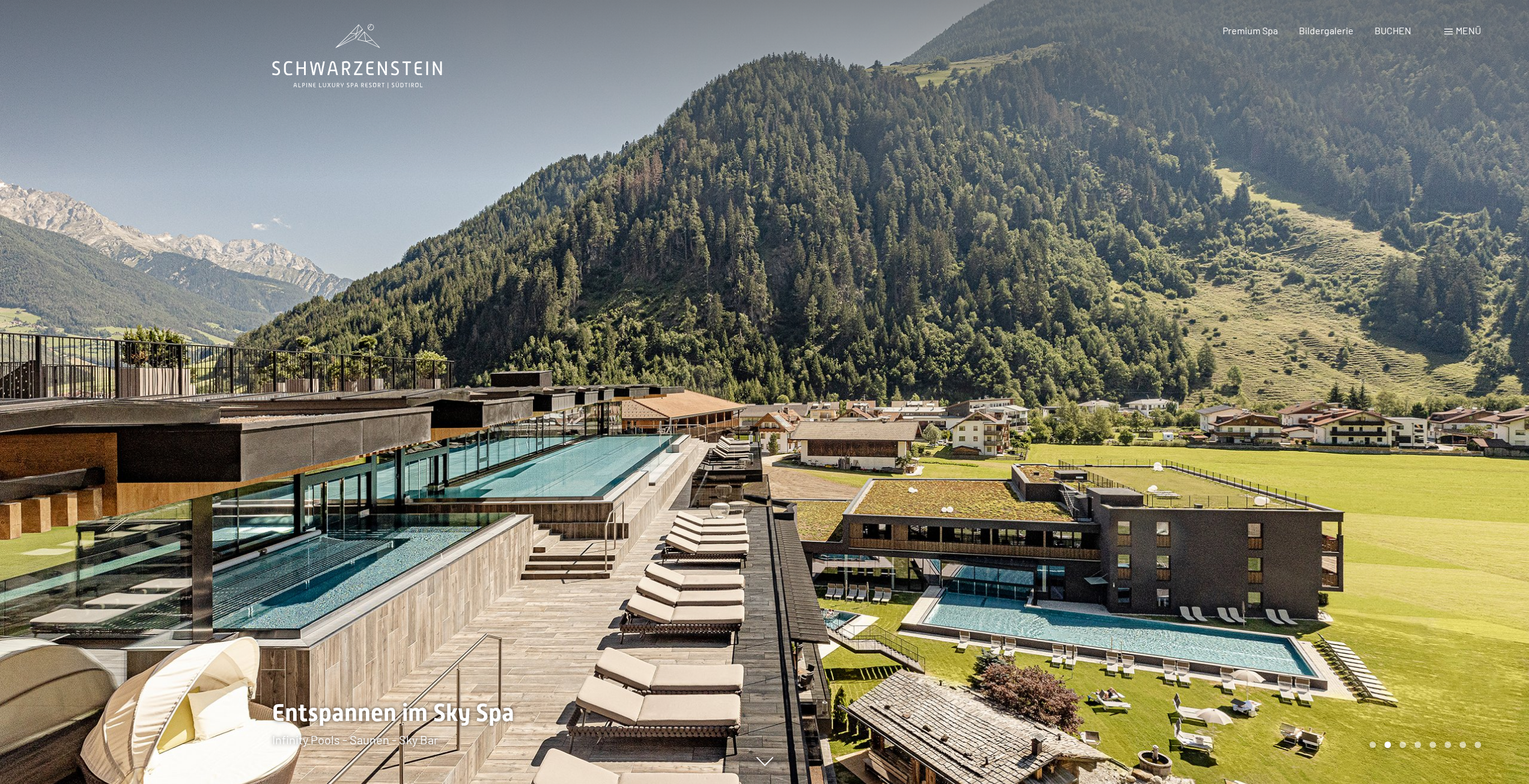
click at [1181, 371] on div at bounding box center [1148, 392] width 765 height 784
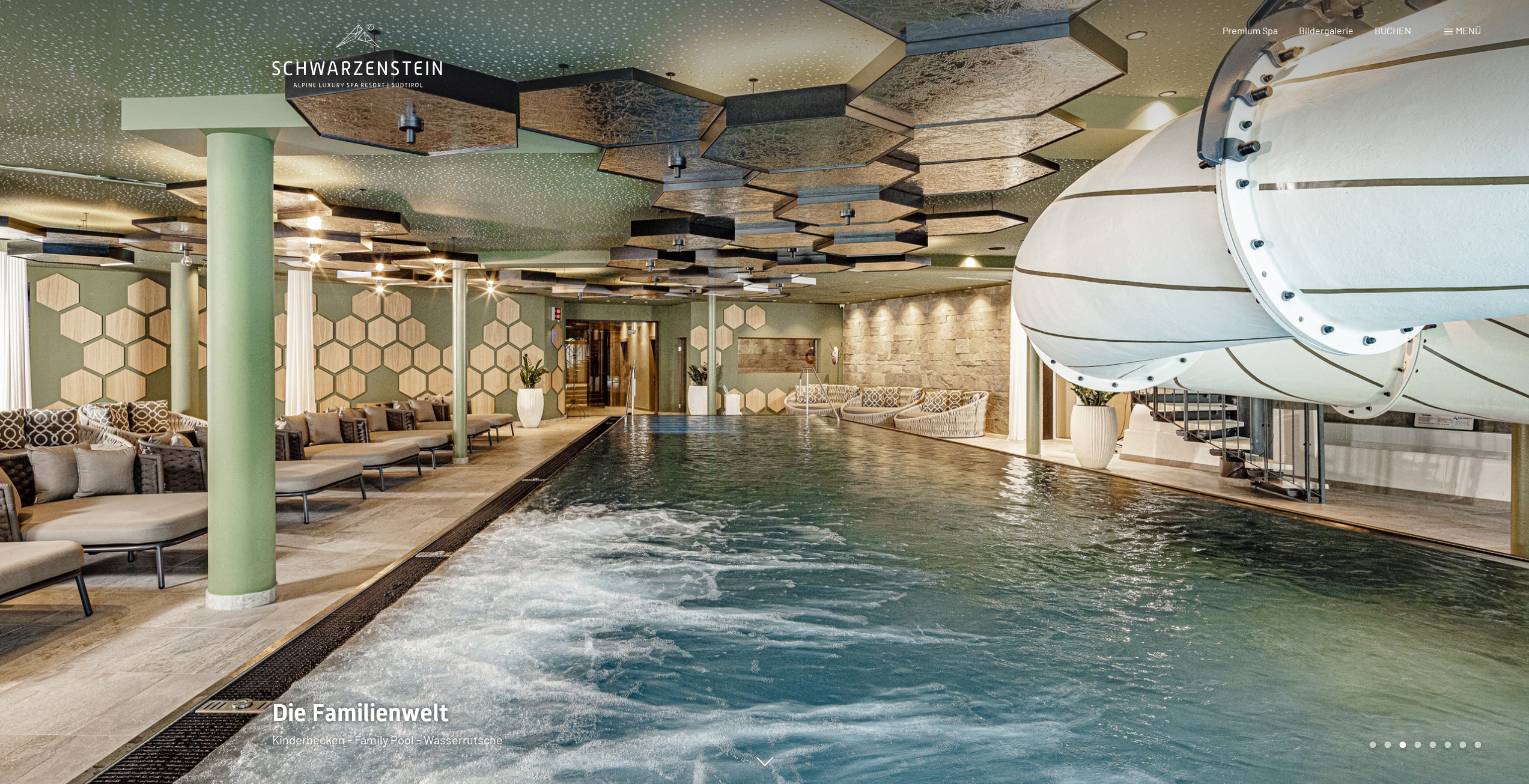
click at [1180, 371] on div at bounding box center [1148, 392] width 765 height 784
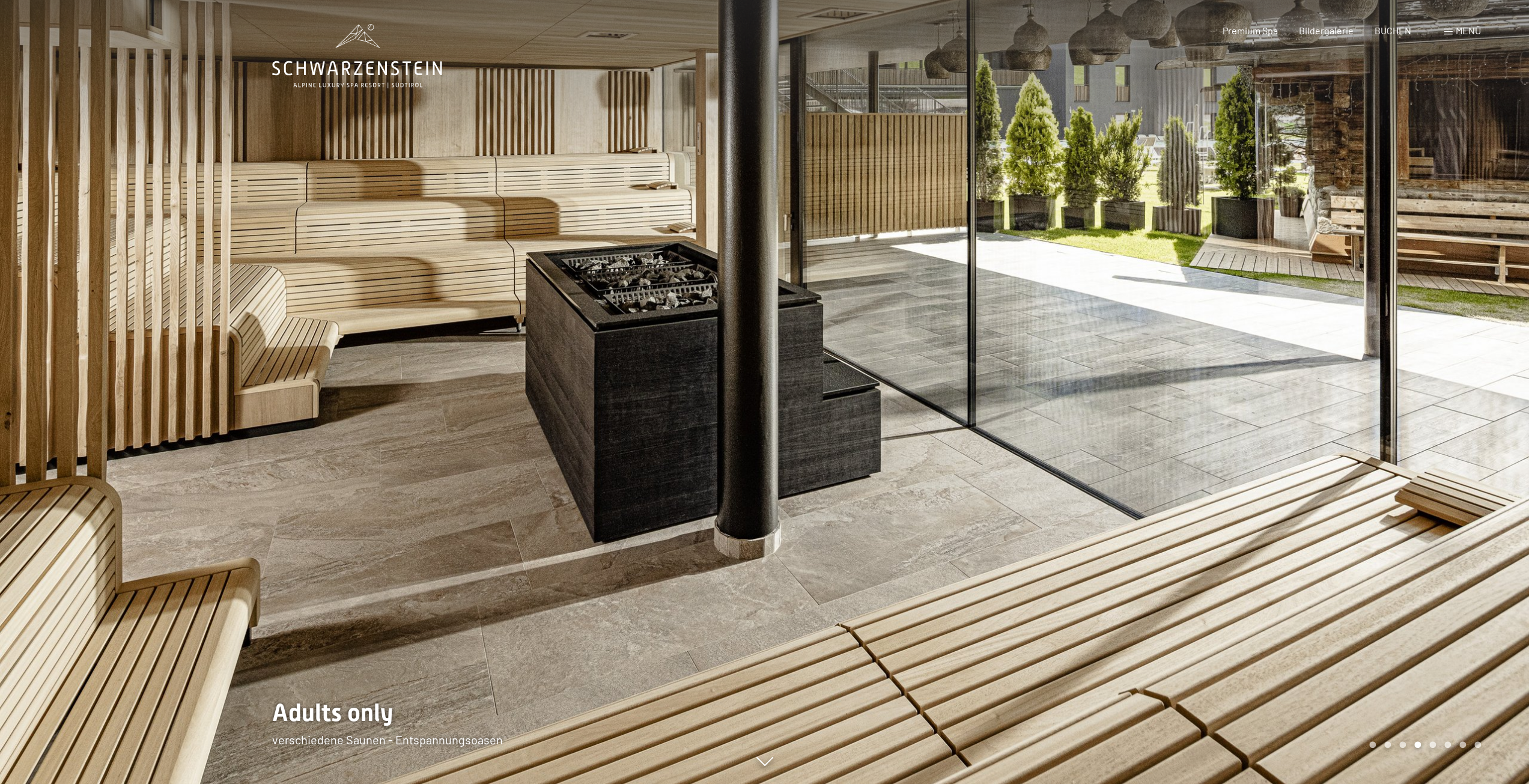
click at [1180, 371] on div at bounding box center [1148, 392] width 765 height 784
